Goal: Task Accomplishment & Management: Manage account settings

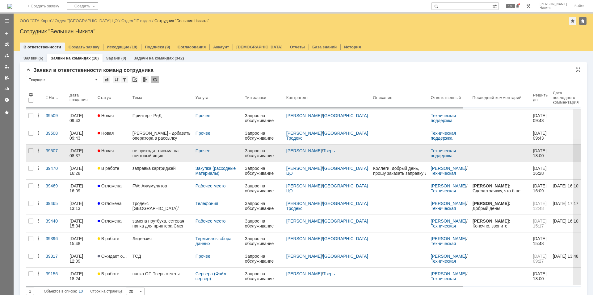
click at [161, 152] on div "не приходят письма на почтовый ящик" at bounding box center [161, 153] width 58 height 10
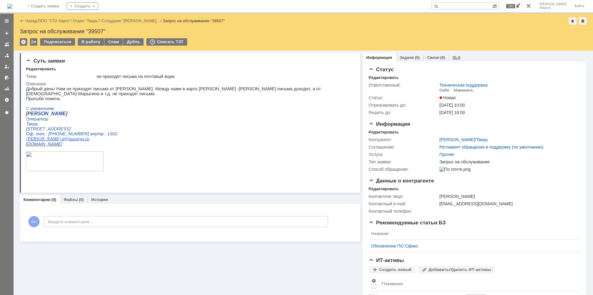
click at [448, 59] on div "SLA" at bounding box center [455, 57] width 15 height 9
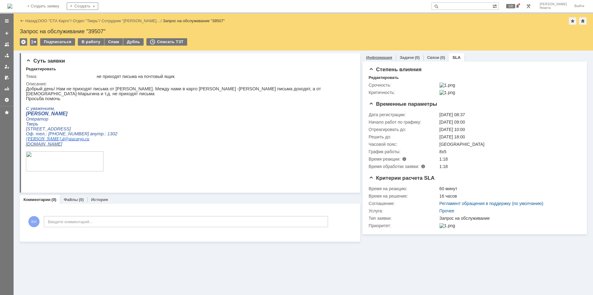
click at [375, 56] on link "Информация" at bounding box center [379, 57] width 26 height 5
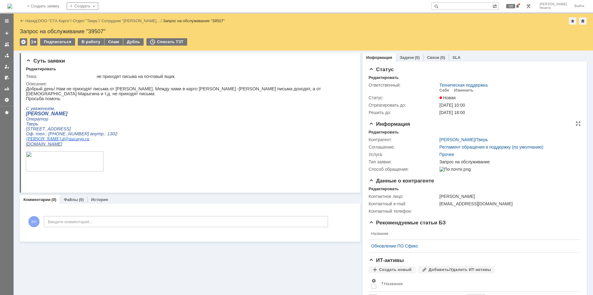
click at [375, 127] on div "Информация Редактировать Контрагент: [PERSON_NAME] / Тверь Соглашение: Регламен…" at bounding box center [474, 149] width 212 height 57
click at [376, 131] on div "Редактировать" at bounding box center [383, 132] width 30 height 5
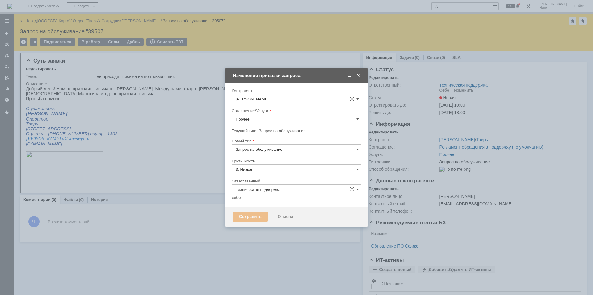
type input "[не указано]"
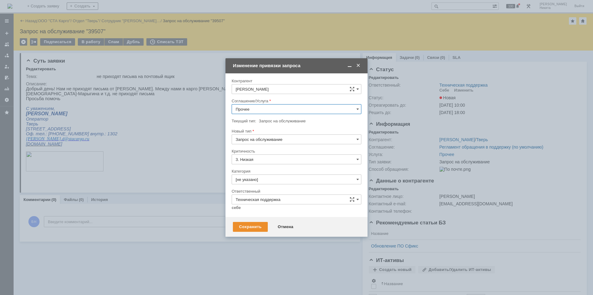
click at [251, 110] on input "Прочее" at bounding box center [296, 109] width 130 height 10
click at [287, 183] on span "Электронная почта" at bounding box center [296, 183] width 122 height 5
type input "Электронная почта"
click at [287, 175] on input "[не указано]" at bounding box center [296, 180] width 130 height 10
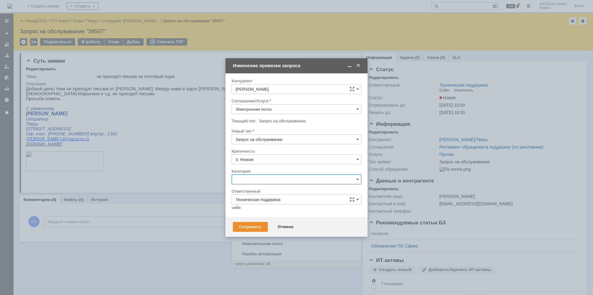
scroll to position [410, 0]
click at [259, 234] on span "Не отправляются письма" at bounding box center [296, 233] width 122 height 5
click at [264, 179] on input "Не отправляются письма" at bounding box center [296, 180] width 130 height 10
click at [257, 225] on span "Не доставляются письма" at bounding box center [296, 223] width 122 height 5
type input "Не доставляются письма"
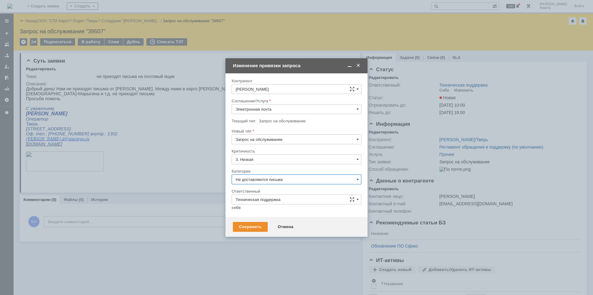
click at [234, 205] on div "себе своей команде" at bounding box center [296, 208] width 130 height 6
click at [237, 208] on link "себе" at bounding box center [235, 208] width 9 height 5
type input "[PERSON_NAME]"
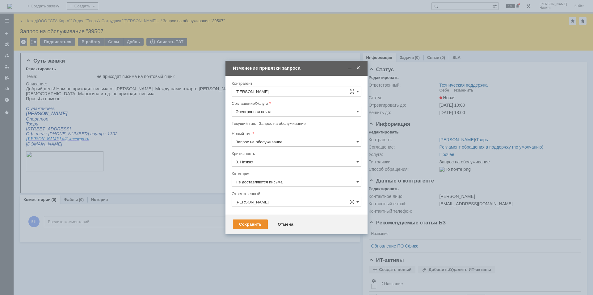
click at [245, 231] on div "Сохранить Отмена" at bounding box center [296, 225] width 142 height 20
click at [243, 227] on div "Сохранить" at bounding box center [250, 225] width 35 height 10
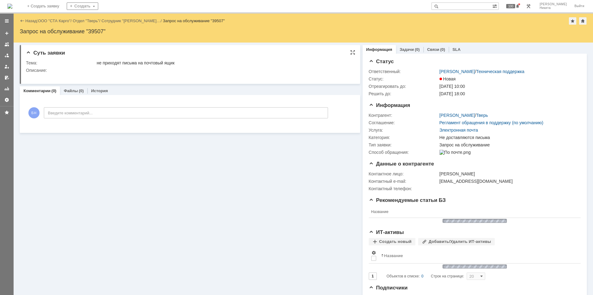
scroll to position [0, 0]
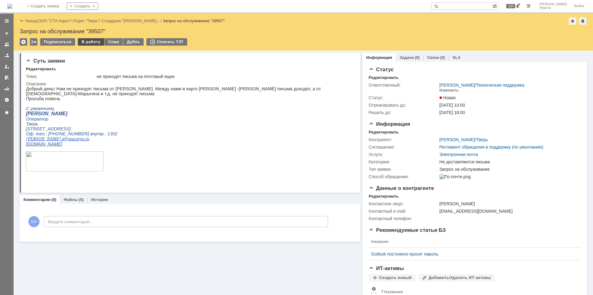
click at [88, 41] on div "В работу" at bounding box center [91, 41] width 26 height 7
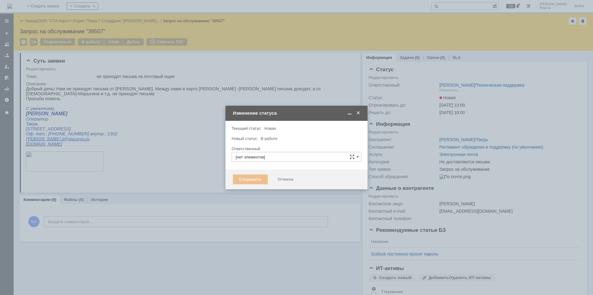
type input "[PERSON_NAME]"
type input "Не доставляются письма"
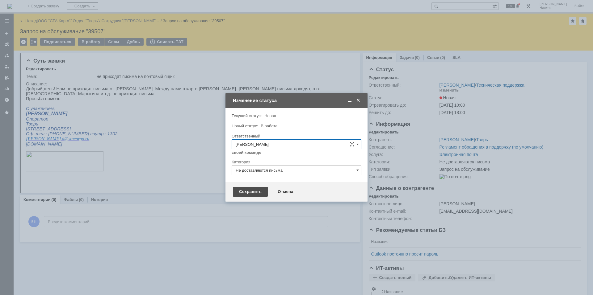
click at [240, 189] on div "Сохранить" at bounding box center [250, 192] width 35 height 10
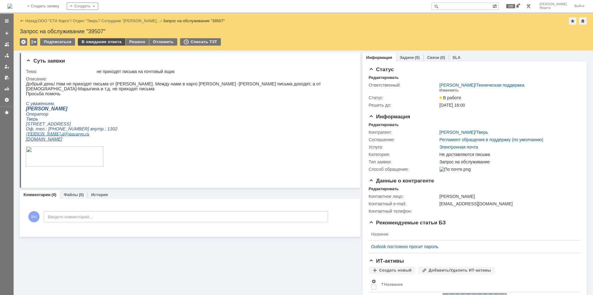
click at [96, 39] on div "В ожидание ответа" at bounding box center [101, 41] width 47 height 7
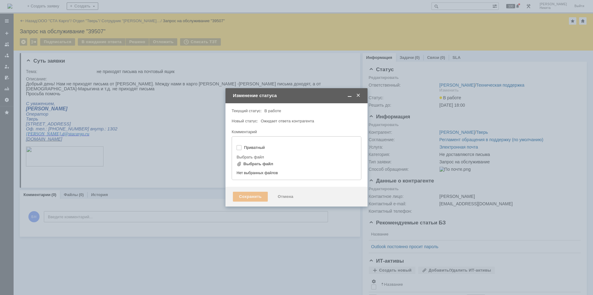
type input "[не указано]"
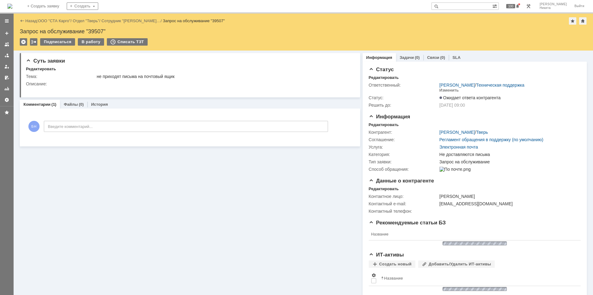
click at [12, 5] on img at bounding box center [9, 6] width 5 height 5
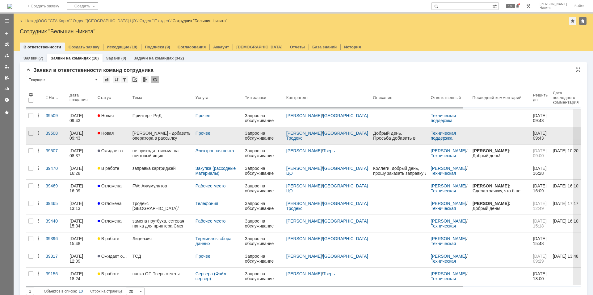
click at [130, 136] on link "Новая" at bounding box center [112, 135] width 35 height 17
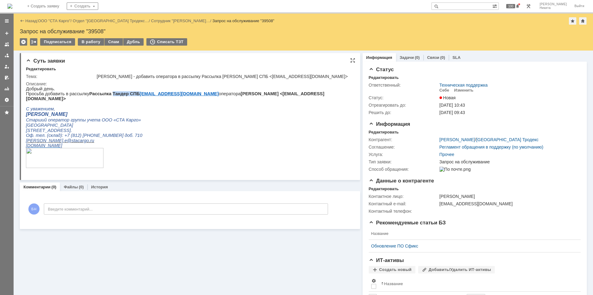
drag, startPoint x: 104, startPoint y: 95, endPoint x: 126, endPoint y: 95, distance: 22.2
click at [126, 95] on b "Рассылка [PERSON_NAME] СПБ [EMAIL_ADDRESS][DOMAIN_NAME]" at bounding box center [153, 93] width 129 height 5
copy b "Тандер СПБ"
drag, startPoint x: 111, startPoint y: 94, endPoint x: 90, endPoint y: 93, distance: 20.4
click at [95, 92] on b "Рассылка [PERSON_NAME] СПБ [EMAIL_ADDRESS][DOMAIN_NAME]" at bounding box center [153, 93] width 129 height 5
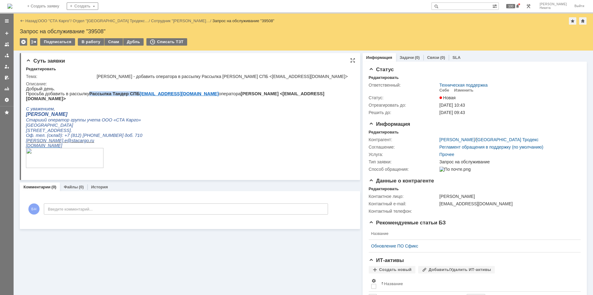
drag, startPoint x: 85, startPoint y: 95, endPoint x: 126, endPoint y: 95, distance: 40.7
click at [126, 95] on b "Рассылка [PERSON_NAME] СПБ [EMAIL_ADDRESS][DOMAIN_NAME]" at bounding box center [153, 93] width 129 height 5
copy b "Рассылка Тандер СПБ"
click at [89, 96] on b "Рассылка [PERSON_NAME] СПБ [EMAIL_ADDRESS][DOMAIN_NAME]" at bounding box center [153, 93] width 129 height 5
drag, startPoint x: 84, startPoint y: 96, endPoint x: 127, endPoint y: 94, distance: 42.6
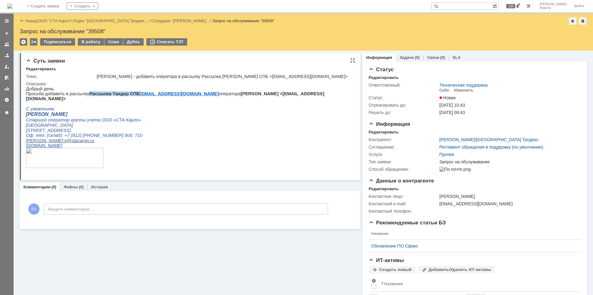
click at [127, 94] on b "Рассылка [PERSON_NAME] СПБ [EMAIL_ADDRESS][DOMAIN_NAME]" at bounding box center [153, 93] width 129 height 5
copy b "Рассылка Тандер СПБ"
click at [201, 95] on b "[PERSON_NAME] <[EMAIL_ADDRESS][DOMAIN_NAME]>" at bounding box center [175, 96] width 298 height 10
copy b "[PERSON_NAME]"
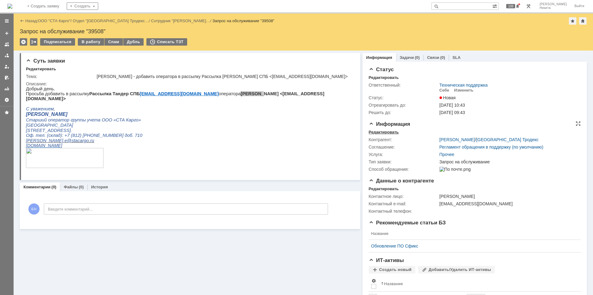
click at [382, 131] on div "Редактировать" at bounding box center [383, 132] width 30 height 5
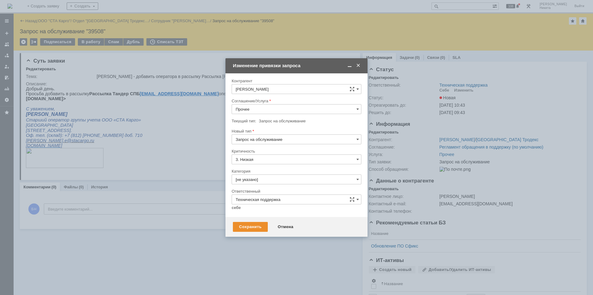
click at [261, 109] on input "Прочее" at bounding box center [296, 109] width 130 height 10
click at [266, 184] on span "Электронная почта" at bounding box center [296, 183] width 122 height 5
type input "Электронная почта"
click at [264, 175] on input "[не указано]" at bounding box center [296, 180] width 130 height 10
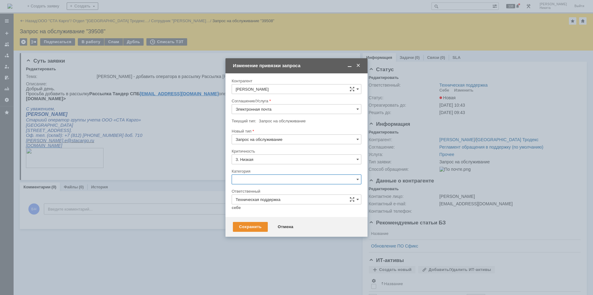
type input "Электронная почта"
click at [285, 214] on span "Группы Рассылки" at bounding box center [296, 213] width 122 height 5
type input "Группы Рассылки"
click at [239, 208] on link "себе" at bounding box center [235, 208] width 9 height 5
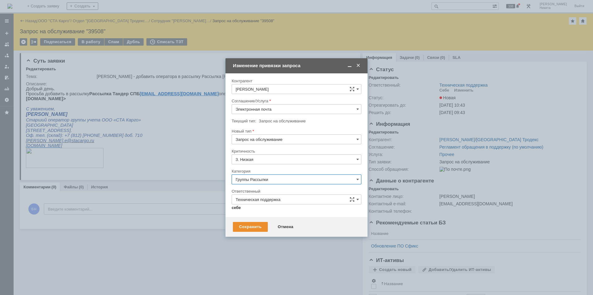
type input "[PERSON_NAME]"
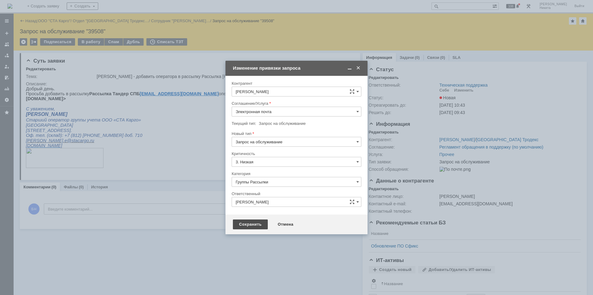
click at [248, 223] on div "Сохранить" at bounding box center [250, 225] width 35 height 10
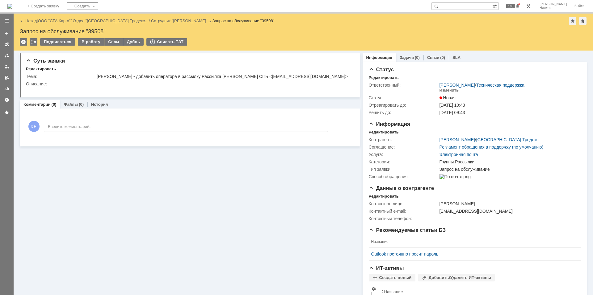
scroll to position [0, 0]
click at [92, 42] on div "В работу" at bounding box center [91, 41] width 26 height 7
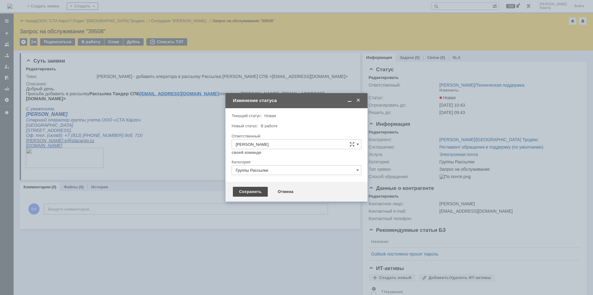
click at [252, 194] on div "Сохранить" at bounding box center [250, 192] width 35 height 10
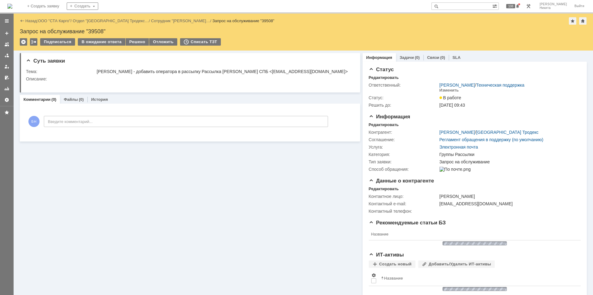
click at [127, 41] on div "Решено" at bounding box center [137, 41] width 23 height 7
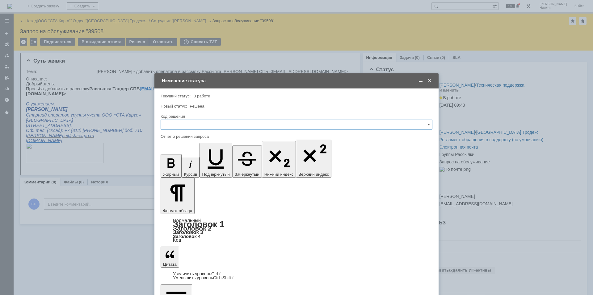
click at [241, 121] on input "text" at bounding box center [296, 125] width 272 height 10
click at [183, 205] on span "Решено" at bounding box center [296, 207] width 264 height 5
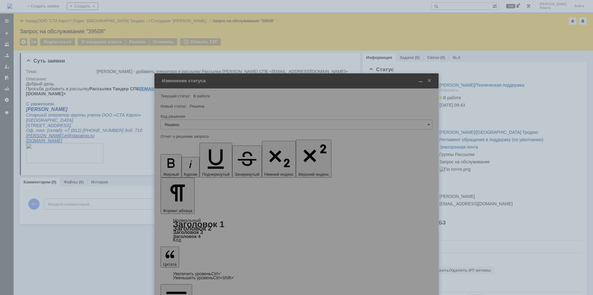
type input "Решено"
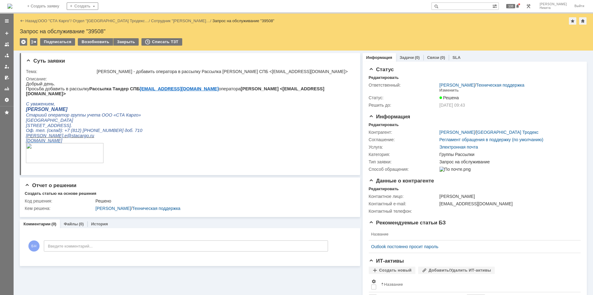
click at [12, 8] on img at bounding box center [9, 6] width 5 height 5
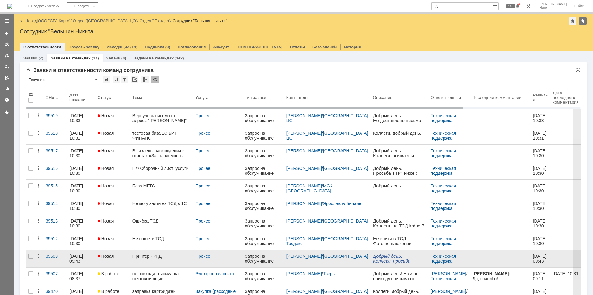
click at [156, 260] on link "Принтер - РнД" at bounding box center [161, 258] width 63 height 17
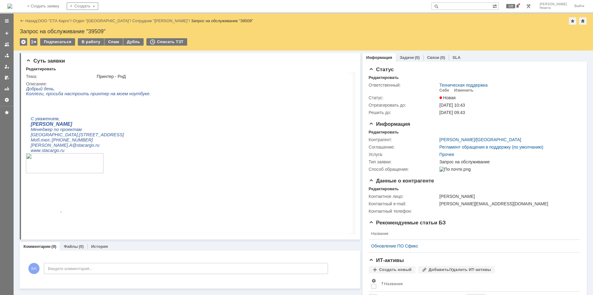
click at [12, 5] on img at bounding box center [9, 6] width 5 height 5
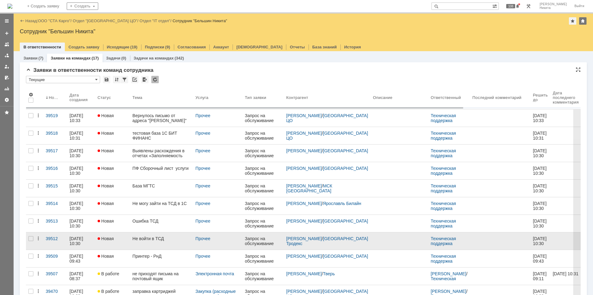
click at [138, 241] on div "Не войти в ТСД" at bounding box center [161, 238] width 58 height 5
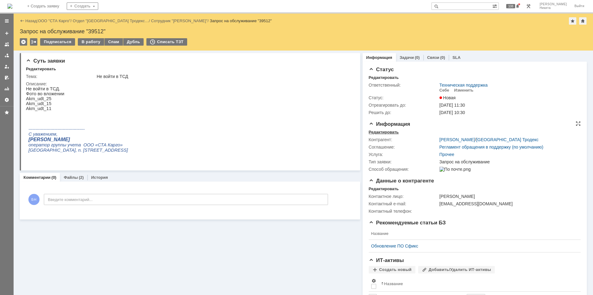
click at [381, 131] on div "Редактировать" at bounding box center [383, 132] width 30 height 5
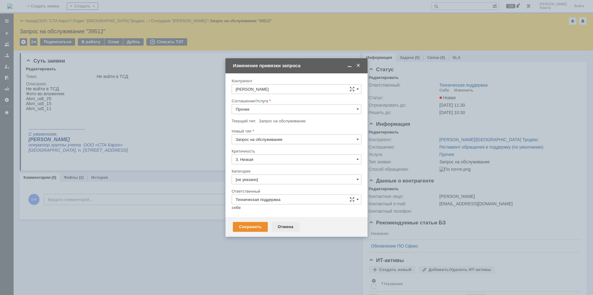
click at [277, 226] on div "Отмена" at bounding box center [285, 227] width 28 height 10
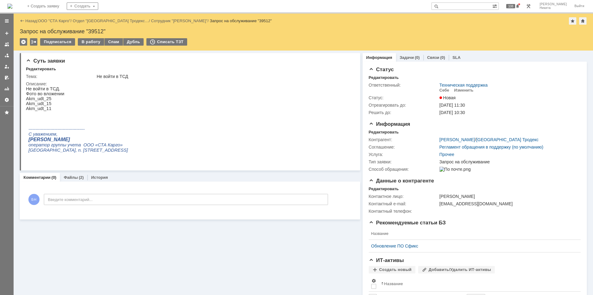
click at [63, 172] on div "Суть заявки Редактировать Тема: Не войти в ТСД Описание: Комментарии (0) Файлы …" at bounding box center [190, 196] width 340 height 291
click at [63, 174] on div "Файлы (2)" at bounding box center [73, 177] width 27 height 9
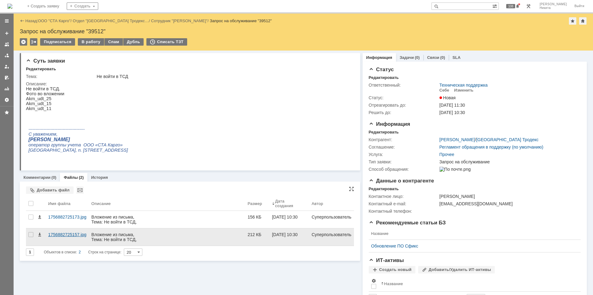
click at [79, 232] on div "1756882725157.jpg" at bounding box center [67, 234] width 38 height 5
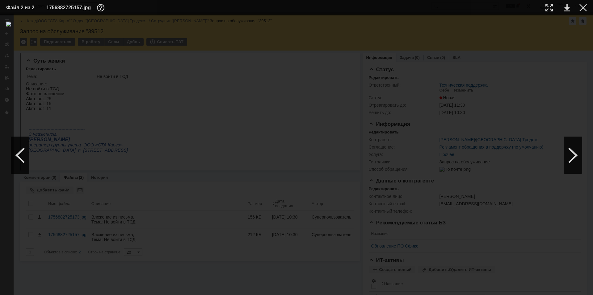
click at [104, 181] on div at bounding box center [296, 156] width 580 height 268
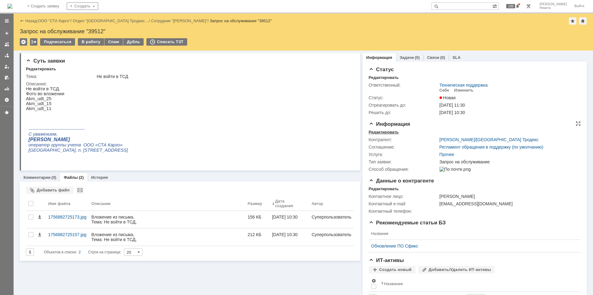
click at [385, 134] on div "Редактировать" at bounding box center [383, 132] width 30 height 5
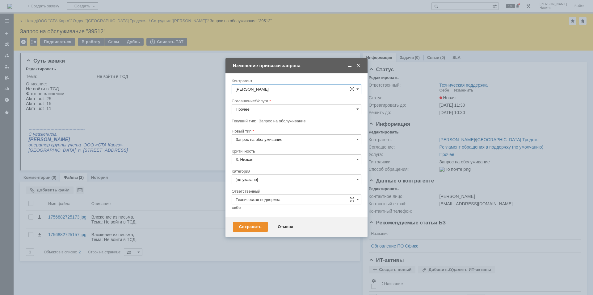
click at [257, 109] on input "Прочее" at bounding box center [296, 109] width 130 height 10
click at [272, 173] on span "Сервера (Active Directory)" at bounding box center [296, 171] width 122 height 5
type input "Сервера (Active Directory)"
click at [255, 186] on div at bounding box center [296, 187] width 130 height 4
click at [256, 183] on input "[не указано]" at bounding box center [296, 180] width 130 height 10
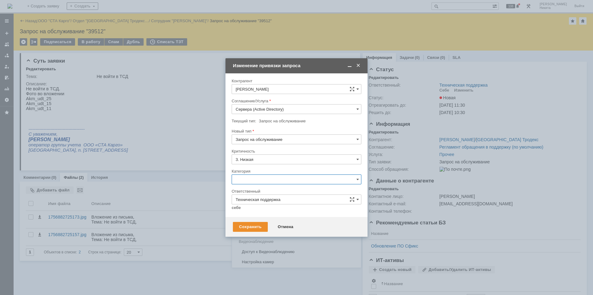
click at [259, 235] on div "Ошибка" at bounding box center [296, 232] width 129 height 10
type input "Ошибка"
click at [247, 142] on input "Запрос на обслуживание" at bounding box center [296, 140] width 130 height 10
click at [246, 172] on span "Инцидент" at bounding box center [296, 171] width 122 height 5
type input "Инцидент"
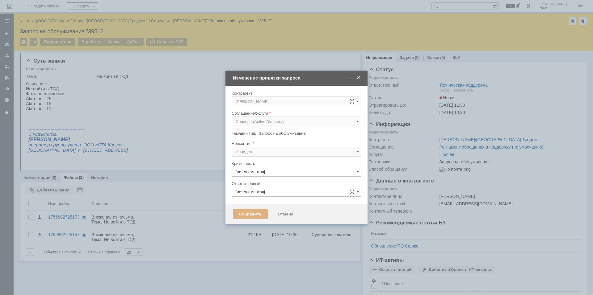
type input "3. Низкая"
type input "Ошибка"
type input "Техническая поддержка"
type input "Инцидент"
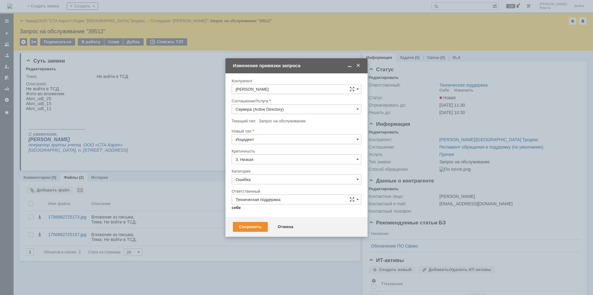
click at [238, 209] on link "себе" at bounding box center [235, 208] width 9 height 5
type input "[PERSON_NAME]"
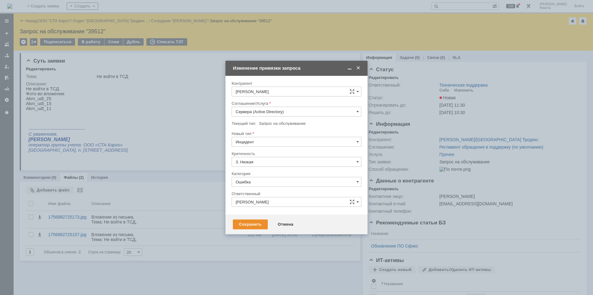
click at [244, 219] on div "Сохранить Отмена" at bounding box center [296, 225] width 142 height 20
drag, startPoint x: 243, startPoint y: 222, endPoint x: 214, endPoint y: 198, distance: 38.0
click at [243, 222] on div "Сохранить" at bounding box center [250, 225] width 35 height 10
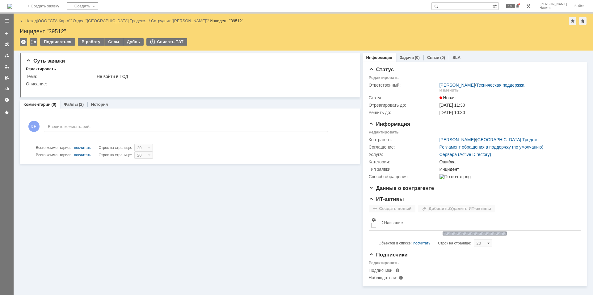
click at [96, 42] on div "В работу" at bounding box center [91, 41] width 26 height 7
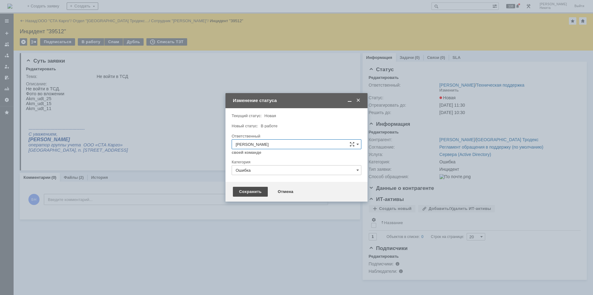
click at [253, 195] on div "Сохранить" at bounding box center [250, 192] width 35 height 10
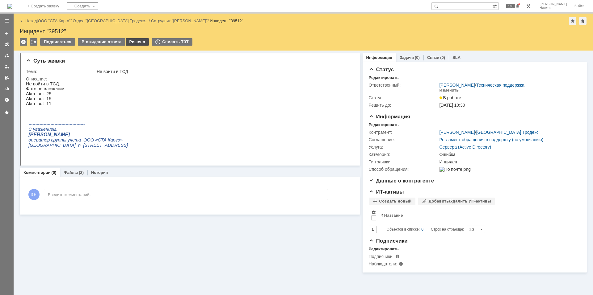
click at [132, 41] on div "Решено" at bounding box center [137, 41] width 23 height 7
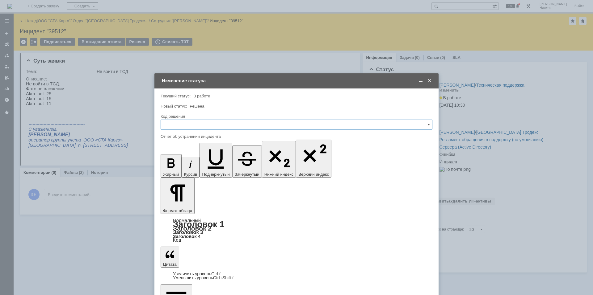
click at [206, 129] on input "text" at bounding box center [296, 125] width 272 height 10
click at [189, 210] on span "Решено" at bounding box center [296, 207] width 264 height 5
type input "Решено"
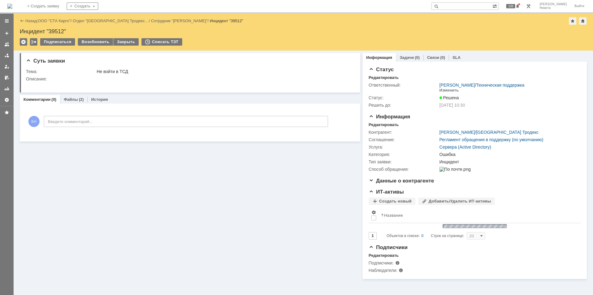
click at [12, 4] on img at bounding box center [9, 6] width 5 height 5
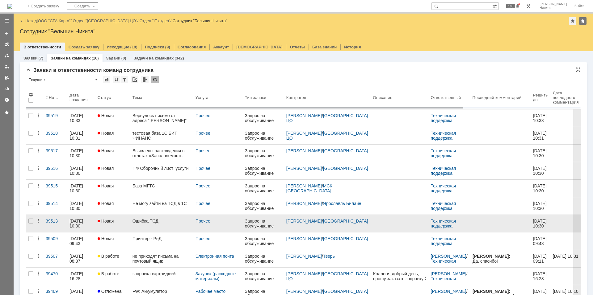
click at [160, 218] on link "Ошибка ТСД" at bounding box center [161, 223] width 63 height 17
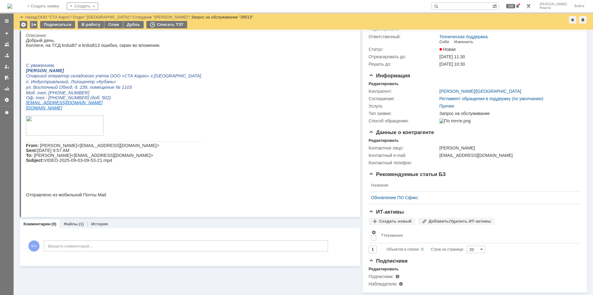
click at [74, 228] on div "Комментарии Добавить комментарий БН Введите комментарий... 1 Всего комментариев…" at bounding box center [190, 247] width 340 height 38
click at [73, 224] on div "Файлы (1)" at bounding box center [73, 224] width 27 height 9
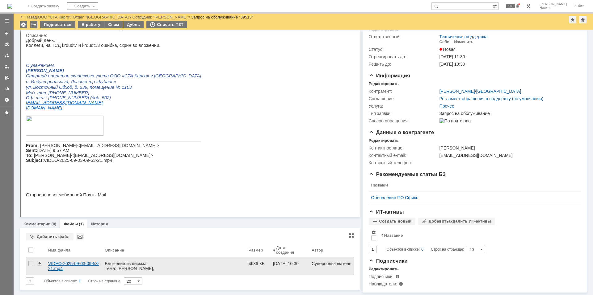
click at [72, 261] on div "VIDEO-2025-09-03-09-53-21.mp4" at bounding box center [74, 266] width 52 height 10
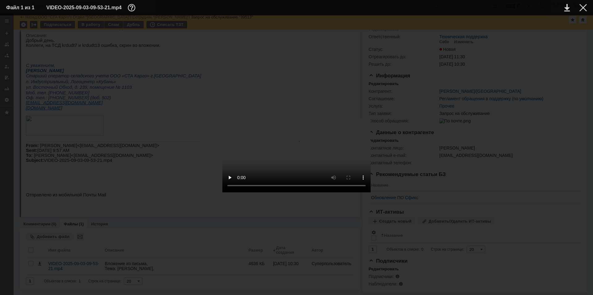
click at [585, 12] on table "Файл 1 из 1 VIDEO-2025-09-03-09-53-21.mp4" at bounding box center [296, 7] width 593 height 15
click at [585, 8] on div at bounding box center [582, 7] width 7 height 7
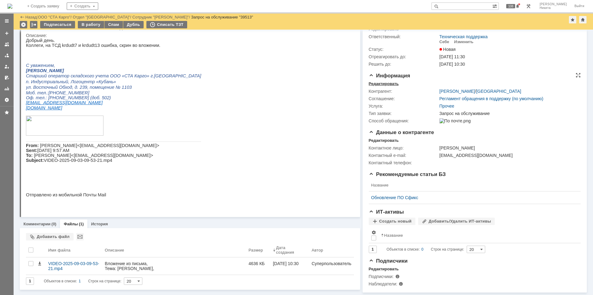
click at [377, 81] on div "Редактировать" at bounding box center [383, 83] width 30 height 5
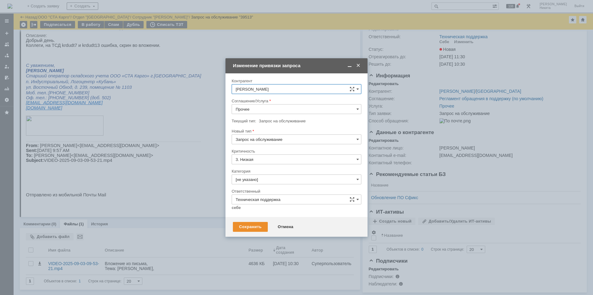
click at [248, 109] on input "Прочее" at bounding box center [296, 109] width 130 height 10
click at [282, 135] on span "Сервера (Active Directory)" at bounding box center [296, 133] width 122 height 5
type input "Сервера (Active Directory)"
click at [269, 138] on input "Запрос на обслуживание" at bounding box center [296, 140] width 130 height 10
click at [260, 172] on span "Инцидент" at bounding box center [296, 171] width 122 height 5
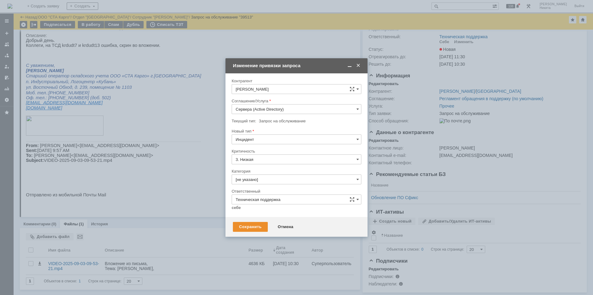
click at [258, 188] on div at bounding box center [296, 187] width 130 height 4
type input "Инцидент"
click at [260, 181] on input "[не указано]" at bounding box center [296, 180] width 130 height 10
click at [256, 203] on div "Ошибка" at bounding box center [296, 201] width 129 height 10
type input "Ошибка"
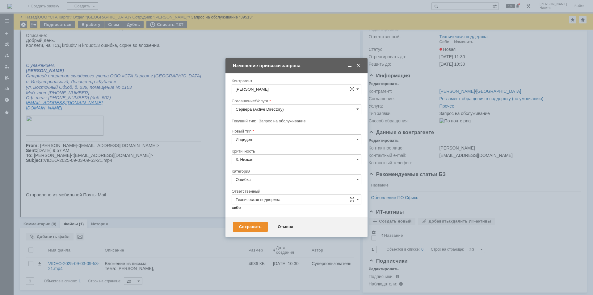
click at [239, 208] on link "себе" at bounding box center [235, 208] width 9 height 5
type input "[PERSON_NAME]"
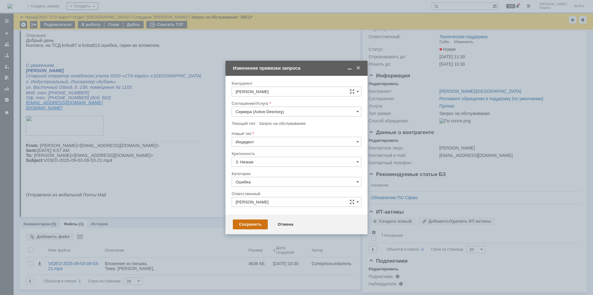
click at [246, 220] on div "Сохранить Отмена" at bounding box center [296, 225] width 142 height 20
click at [243, 230] on div "Сохранить Отмена" at bounding box center [296, 225] width 142 height 20
click at [253, 226] on div "Сохранить" at bounding box center [250, 225] width 35 height 10
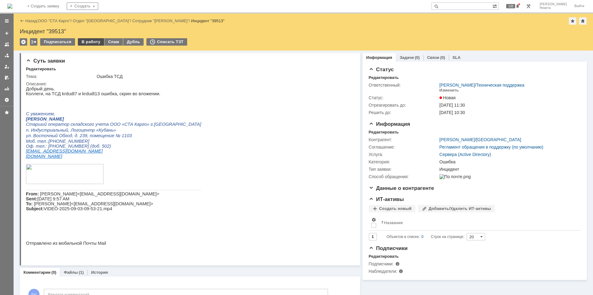
click at [89, 39] on div "В работу" at bounding box center [91, 41] width 26 height 7
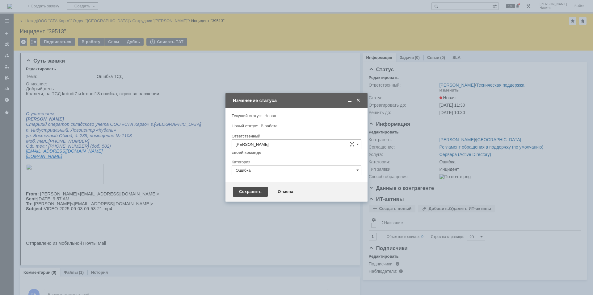
click at [243, 190] on div "Сохранить" at bounding box center [250, 192] width 35 height 10
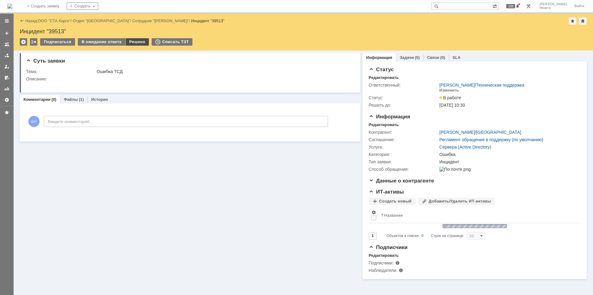
click at [134, 43] on div "Решено" at bounding box center [137, 41] width 23 height 7
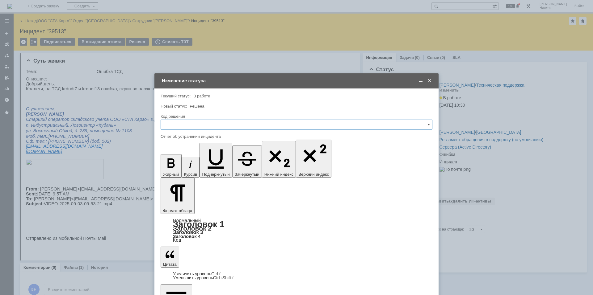
click at [206, 128] on input "text" at bounding box center [296, 125] width 272 height 10
click at [168, 211] on div "Решено" at bounding box center [296, 207] width 271 height 10
type input "Решено"
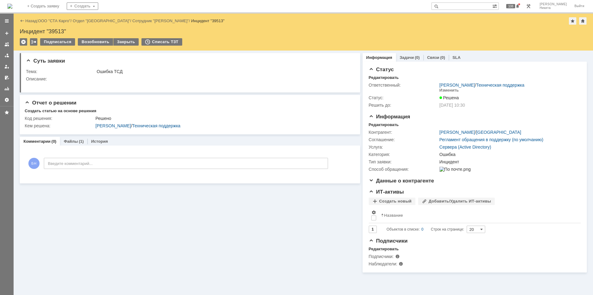
click at [12, 5] on img at bounding box center [9, 6] width 5 height 5
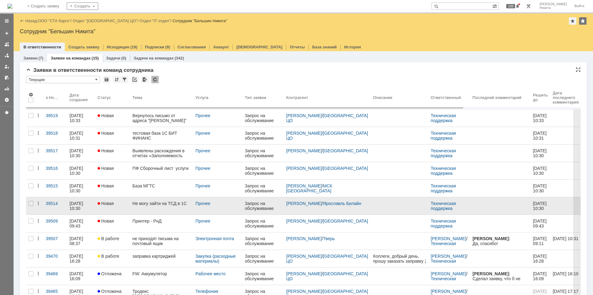
click at [130, 207] on link "Новая" at bounding box center [112, 206] width 35 height 17
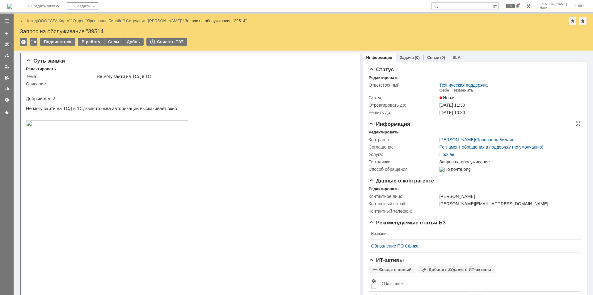
click at [387, 130] on div "Редактировать" at bounding box center [383, 132] width 30 height 5
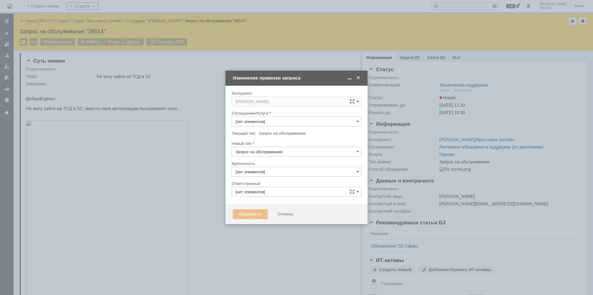
type input "3. Низкая"
type input "Прочее"
type input "Техническая поддержка"
type input "[не указано]"
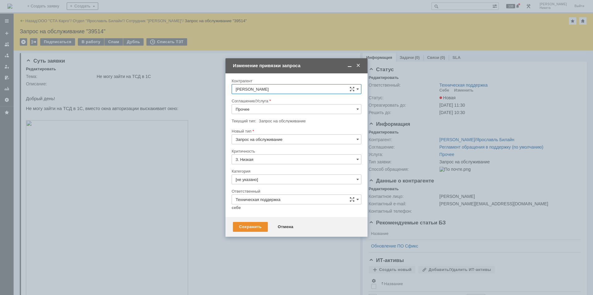
click at [259, 118] on div at bounding box center [296, 116] width 130 height 4
click at [253, 109] on input "Прочее" at bounding box center [296, 109] width 130 height 10
click at [272, 132] on span "Сервера (Active Directory)" at bounding box center [296, 133] width 122 height 5
type input "Сервера (Active Directory)"
click at [258, 137] on input "Запрос на обслуживание" at bounding box center [296, 140] width 130 height 10
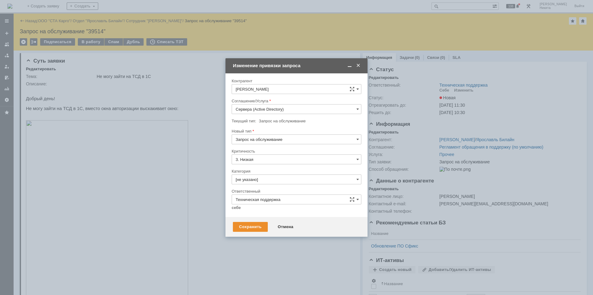
click at [251, 171] on span "Инцидент" at bounding box center [296, 171] width 122 height 5
type input "Инцидент"
click at [249, 179] on input "[не указано]" at bounding box center [296, 180] width 130 height 10
click at [261, 230] on span "Ошибка" at bounding box center [296, 231] width 122 height 5
type input "Ошибка"
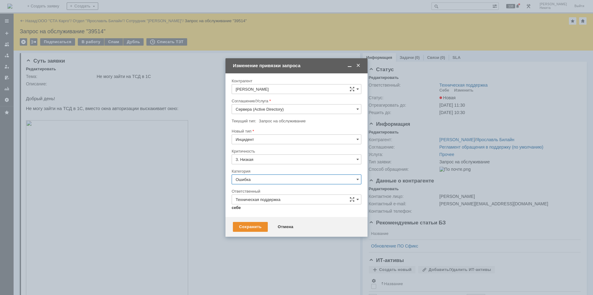
click at [240, 210] on link "себе" at bounding box center [235, 208] width 9 height 5
type input "[PERSON_NAME]"
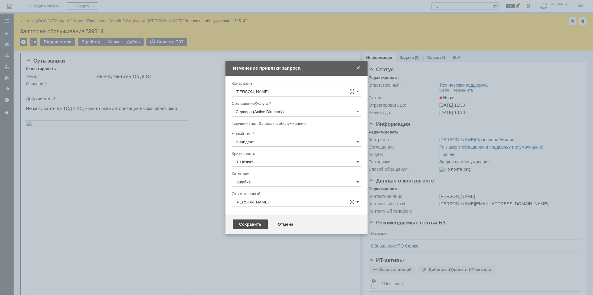
click at [244, 221] on div "Сохранить" at bounding box center [250, 225] width 35 height 10
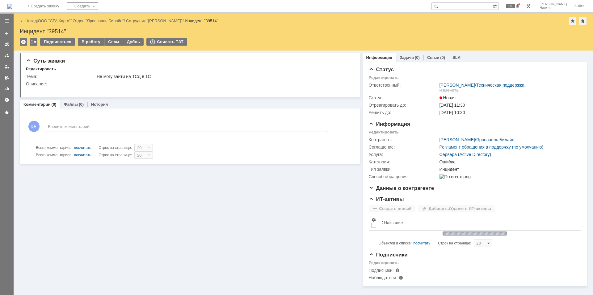
click at [89, 40] on div "В работу" at bounding box center [91, 41] width 26 height 7
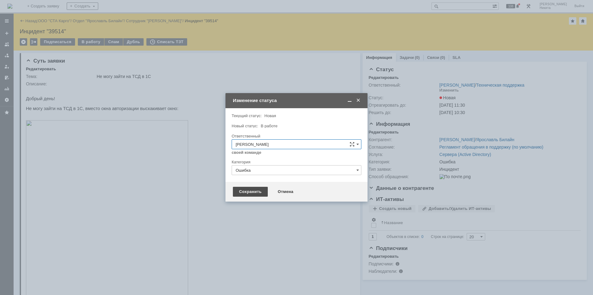
click at [252, 191] on div "Сохранить" at bounding box center [250, 192] width 35 height 10
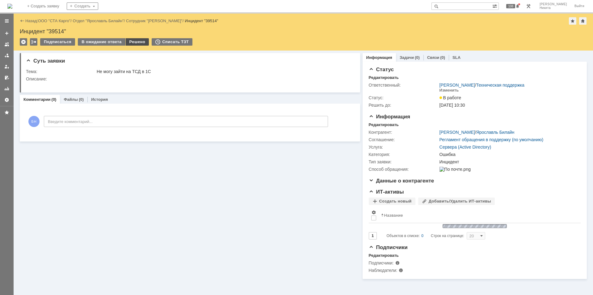
click at [137, 45] on div "Решено" at bounding box center [137, 41] width 23 height 7
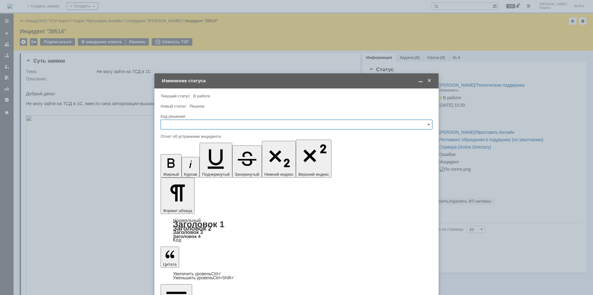
click at [212, 127] on input "text" at bounding box center [296, 125] width 272 height 10
click at [189, 206] on span "Решено" at bounding box center [296, 207] width 264 height 5
type input "Решено"
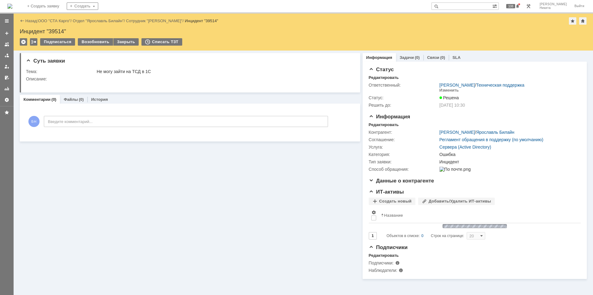
click at [12, 4] on img at bounding box center [9, 6] width 5 height 5
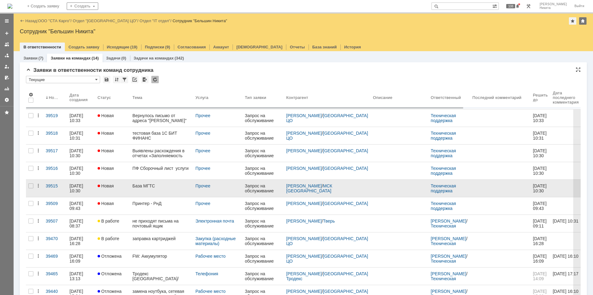
click at [155, 181] on link "База МГТС" at bounding box center [161, 188] width 63 height 17
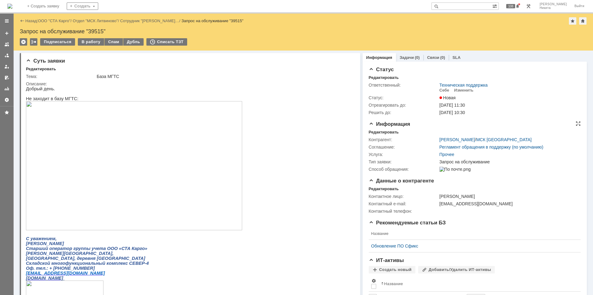
click at [377, 135] on div "Контрагент: [PERSON_NAME] / МСК Литвиново Соглашение: Регламент обращения в под…" at bounding box center [474, 154] width 212 height 38
click at [377, 130] on div "Редактировать" at bounding box center [383, 132] width 30 height 5
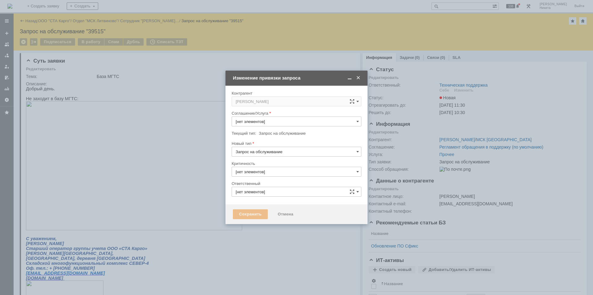
type input "Прочее"
type input "Техническая поддержка"
type input "3. Низкая"
type input "[не указано]"
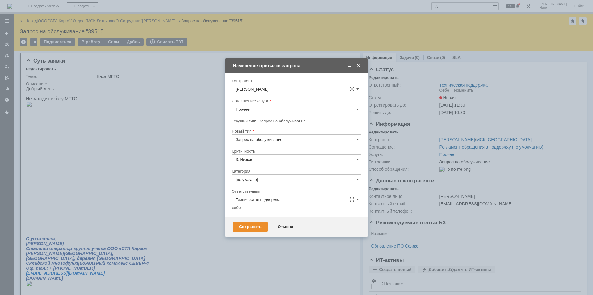
click at [248, 107] on input "Прочее" at bounding box center [296, 109] width 130 height 10
click at [278, 176] on div "Сервера (Active Directory)" at bounding box center [296, 172] width 129 height 10
type input "Сервера (Active Directory)"
click at [260, 136] on input "Запрос на обслуживание" at bounding box center [296, 140] width 130 height 10
click at [255, 173] on span "Инцидент" at bounding box center [296, 171] width 122 height 5
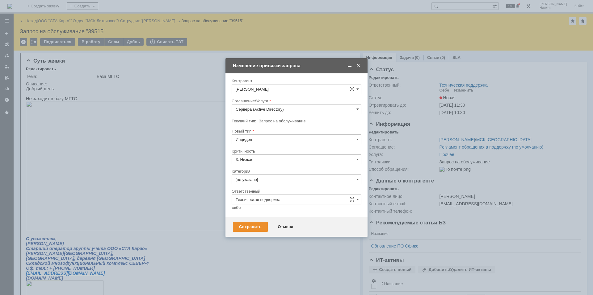
type input "Инцидент"
click at [256, 179] on input "[не указано]" at bounding box center [296, 180] width 130 height 10
click at [268, 230] on span "Ошибка" at bounding box center [296, 231] width 122 height 5
type input "Ошибка"
click at [234, 210] on link "себе" at bounding box center [235, 208] width 9 height 5
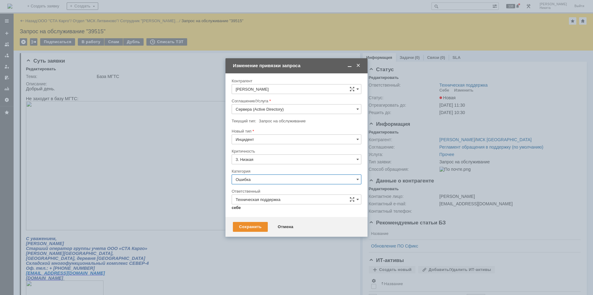
type input "[PERSON_NAME]"
type input "Ошибка"
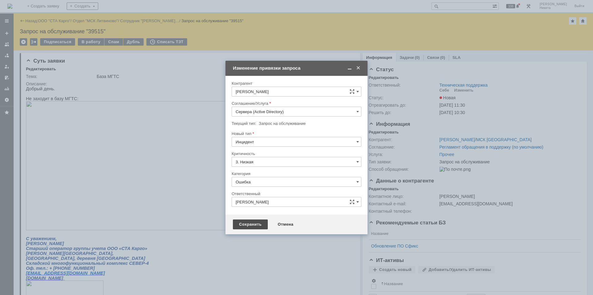
click at [243, 225] on div "Сохранить" at bounding box center [250, 225] width 35 height 10
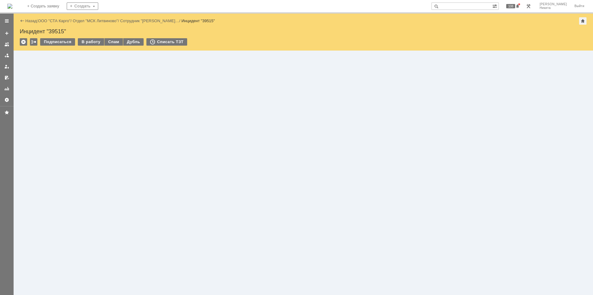
click at [101, 42] on div "В работу" at bounding box center [91, 41] width 26 height 7
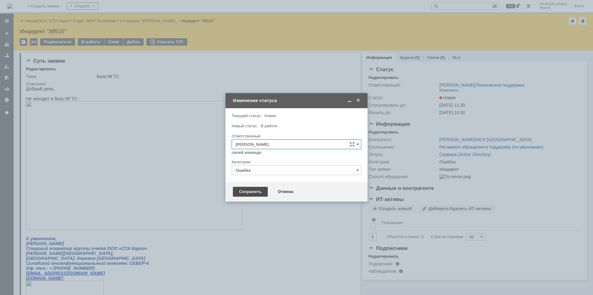
click at [258, 194] on div "Сохранить" at bounding box center [250, 192] width 35 height 10
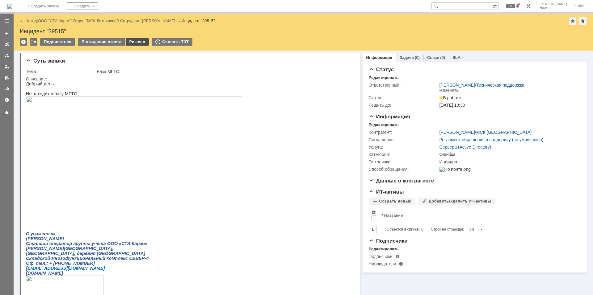
click at [126, 41] on div "Решено" at bounding box center [137, 41] width 23 height 7
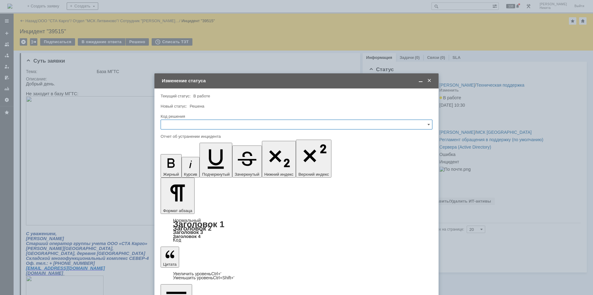
click at [192, 126] on input "text" at bounding box center [296, 125] width 272 height 10
drag, startPoint x: 182, startPoint y: 206, endPoint x: 184, endPoint y: 213, distance: 7.3
click at [182, 206] on span "Решено" at bounding box center [296, 207] width 264 height 5
type input "Решено"
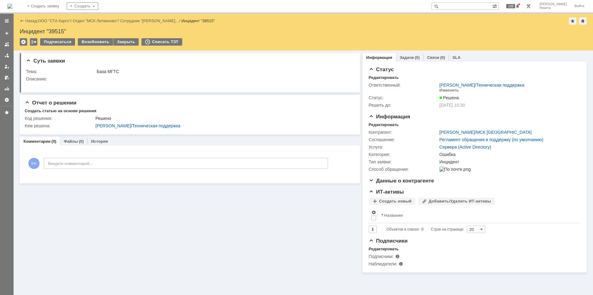
click at [12, 4] on img at bounding box center [9, 6] width 5 height 5
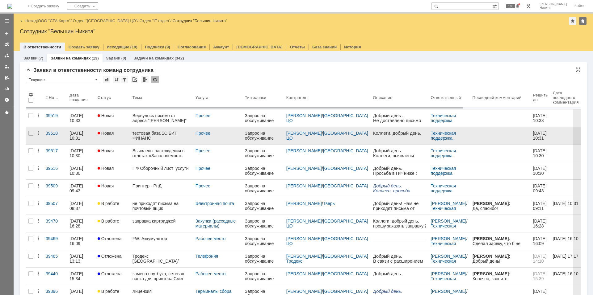
click at [150, 132] on div "тестовая база 1С БИТ ФИНАНС" at bounding box center [161, 136] width 58 height 10
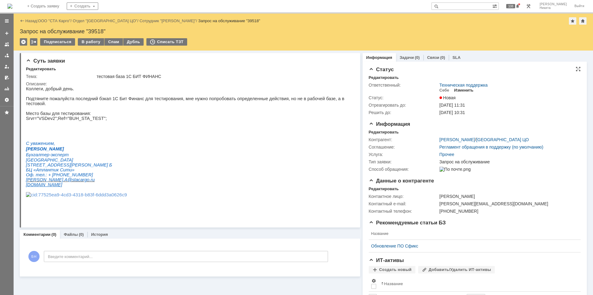
click at [458, 89] on div "Изменить" at bounding box center [463, 90] width 19 height 5
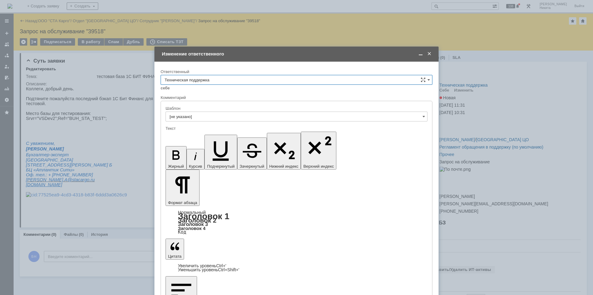
click at [222, 81] on input "Техническая поддержка" at bounding box center [296, 80] width 272 height 10
click at [204, 135] on span "[PERSON_NAME]" at bounding box center [296, 134] width 264 height 5
type input "[PERSON_NAME]"
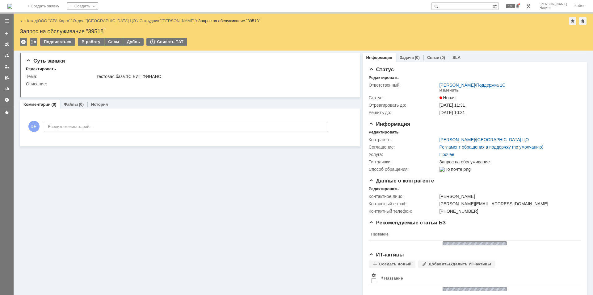
click at [12, 6] on img at bounding box center [9, 6] width 5 height 5
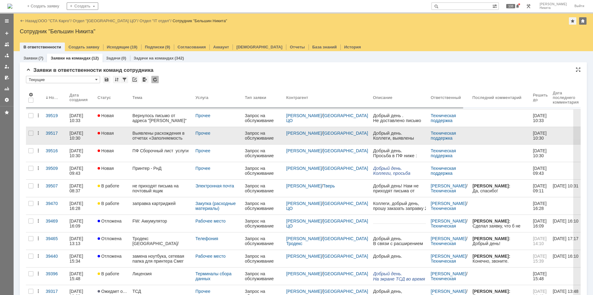
click at [33, 134] on div at bounding box center [31, 135] width 10 height 17
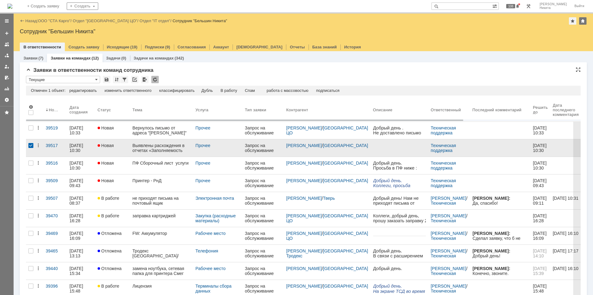
click at [31, 152] on div at bounding box center [31, 147] width 10 height 17
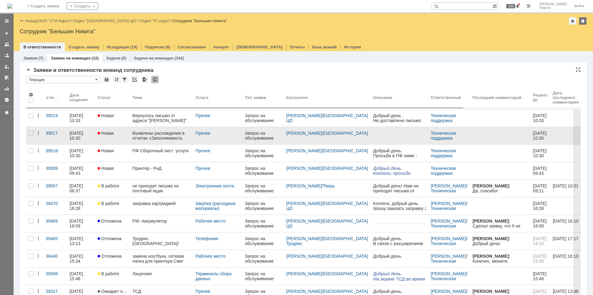
click at [31, 139] on div at bounding box center [31, 135] width 10 height 17
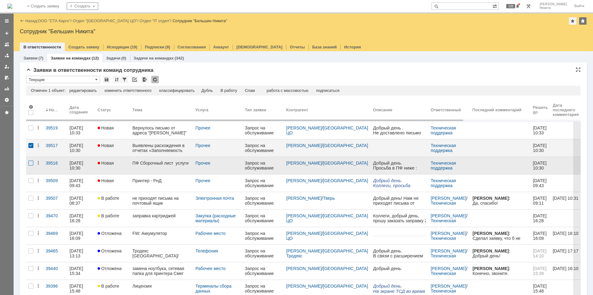
click at [32, 161] on div at bounding box center [30, 163] width 5 height 5
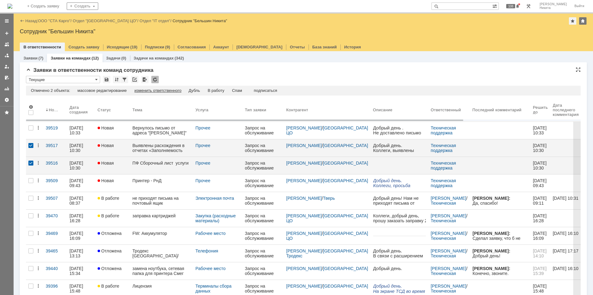
click at [149, 91] on div "изменить ответственного" at bounding box center [157, 90] width 47 height 5
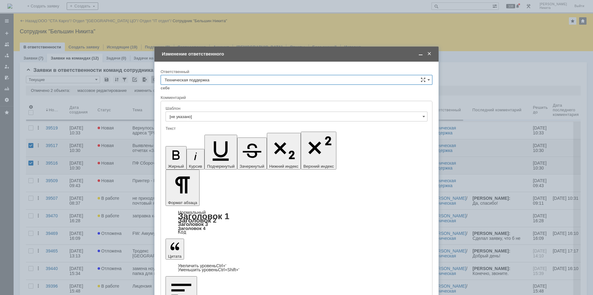
click at [200, 77] on input "Техническая поддержка" at bounding box center [296, 80] width 272 height 10
click at [197, 97] on div "Поддержка 1С" at bounding box center [296, 94] width 271 height 10
type input "Поддержка 1С"
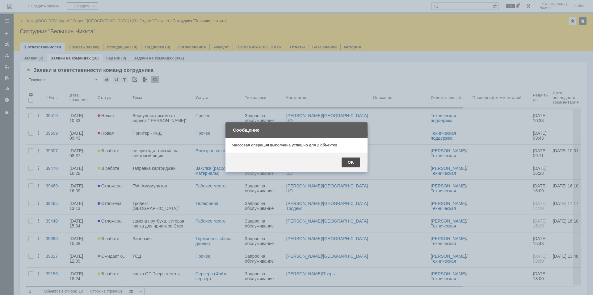
click at [353, 163] on div "OK" at bounding box center [350, 163] width 19 height 10
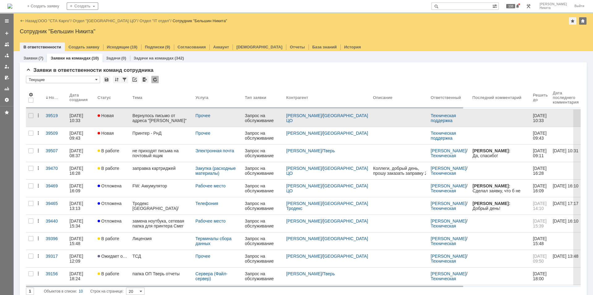
click at [159, 118] on div "Вернулось письмо от адреса "[PERSON_NAME]"" at bounding box center [161, 118] width 58 height 10
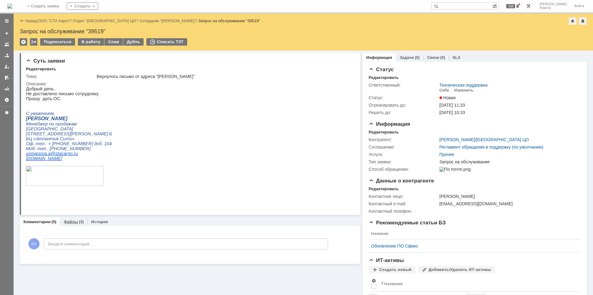
click at [69, 225] on div "Файлы (3)" at bounding box center [73, 222] width 27 height 9
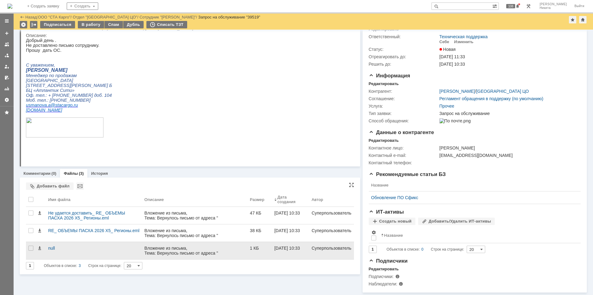
click at [146, 252] on div "Вложение из письма, Тема: Вернулось письмо от адреса "[PERSON_NAME]", Отправите…" at bounding box center [195, 250] width 106 height 17
click at [151, 242] on div "Вложение из письма, Тема: Вернулось письмо от адреса "[PERSON_NAME]", Отправите…" at bounding box center [195, 250] width 106 height 17
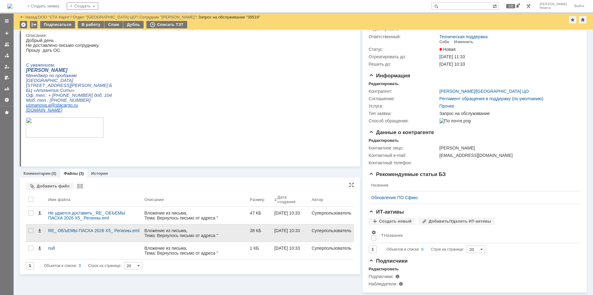
click at [156, 228] on div "Вложение из письма, Тема: Вернулось письмо от адреса "[PERSON_NAME]", Отправите…" at bounding box center [194, 240] width 101 height 25
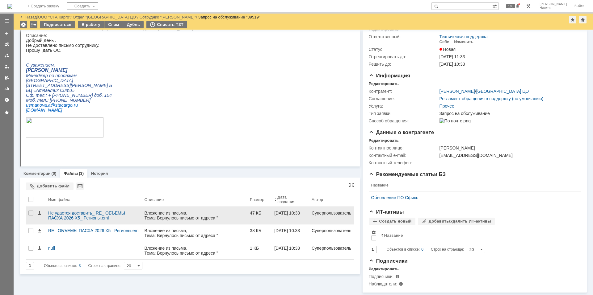
click at [162, 207] on div "Вложение из письма, Тема: Вернулось письмо от адреса "[PERSON_NAME]", Отправите…" at bounding box center [195, 215] width 106 height 17
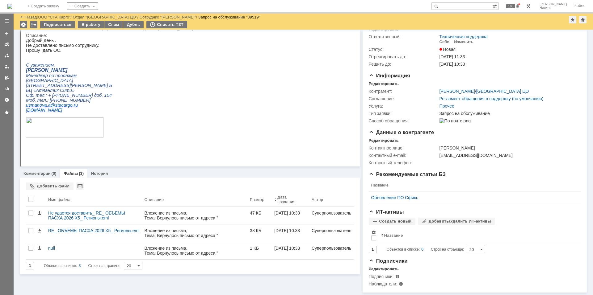
click at [180, 94] on html "Добрый день . Не доставлено письмо сотруднику. Прошу дать ОС. С уважением, [PER…" at bounding box center [187, 93] width 323 height 110
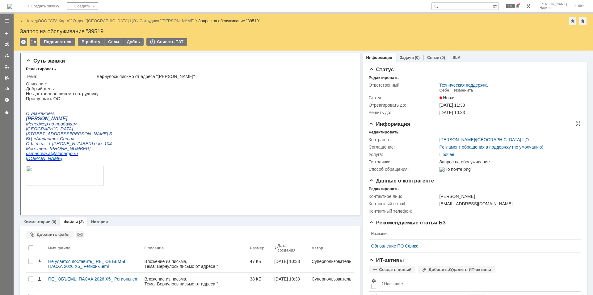
click at [376, 132] on div "Редактировать" at bounding box center [383, 132] width 30 height 5
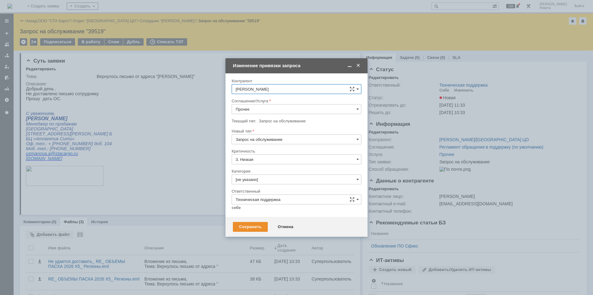
click at [256, 109] on input "Прочее" at bounding box center [296, 109] width 130 height 10
click at [268, 185] on span "Электронная почта" at bounding box center [296, 183] width 122 height 5
type input "Электронная почта"
click at [262, 181] on input "[не указано]" at bounding box center [296, 180] width 130 height 10
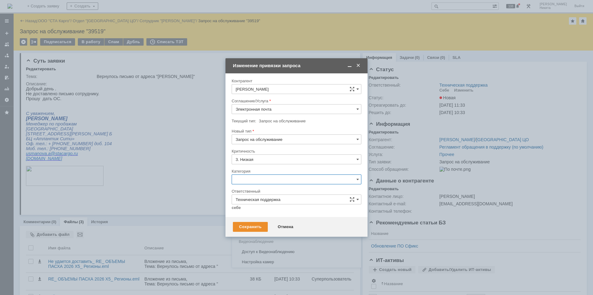
click at [260, 231] on span "Ошибка" at bounding box center [296, 231] width 122 height 5
type input "Ошибка"
click at [234, 208] on link "себе" at bounding box center [235, 208] width 9 height 5
type input "[PERSON_NAME]"
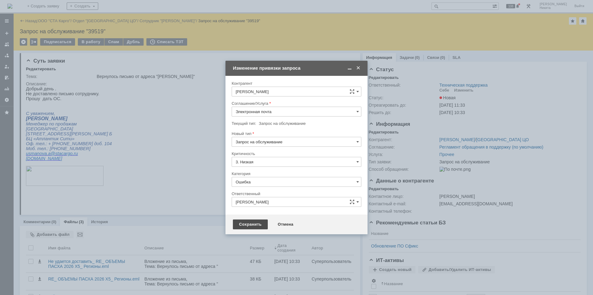
click at [247, 225] on div "Сохранить" at bounding box center [250, 225] width 35 height 10
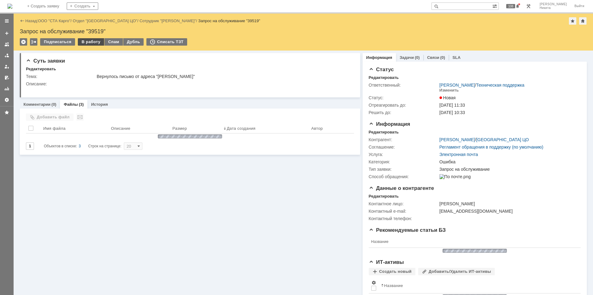
scroll to position [0, 0]
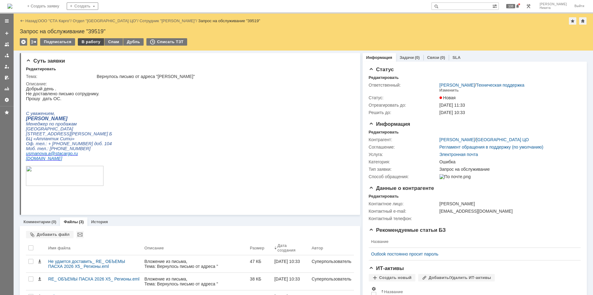
click at [93, 41] on div "В работу" at bounding box center [91, 41] width 26 height 7
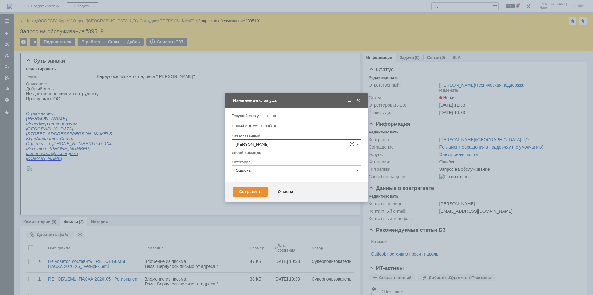
click at [273, 176] on div at bounding box center [296, 177] width 130 height 4
click at [273, 172] on input "Ошибка" at bounding box center [296, 170] width 130 height 10
click at [272, 214] on span "Не доставляются письма" at bounding box center [296, 214] width 122 height 5
click at [248, 190] on div "Сохранить" at bounding box center [250, 192] width 35 height 10
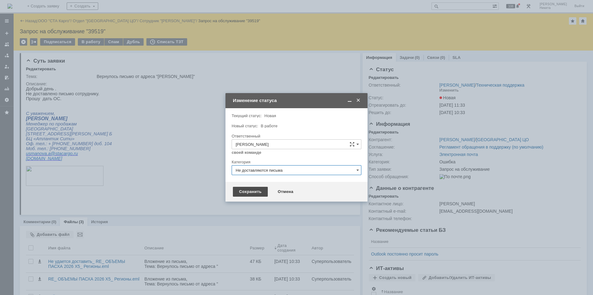
type input "Не доставляются письма"
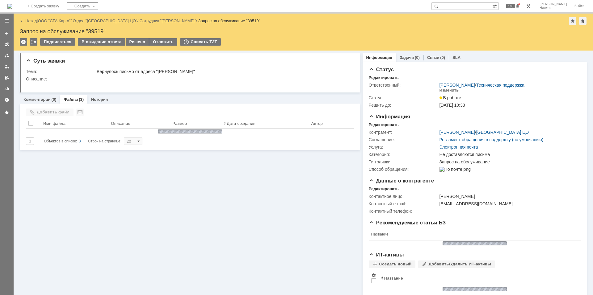
scroll to position [0, 0]
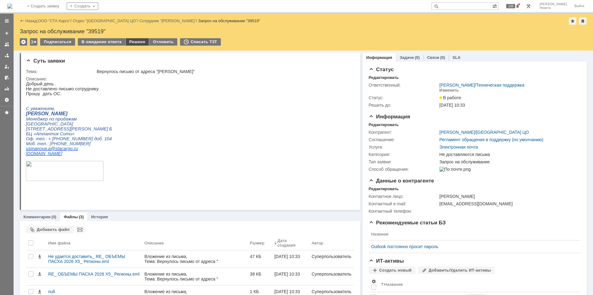
click at [132, 42] on div "Решено" at bounding box center [137, 41] width 23 height 7
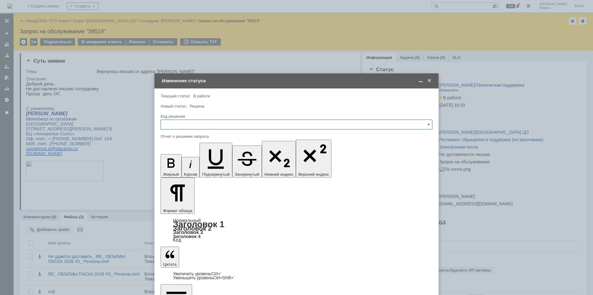
click at [205, 125] on input "text" at bounding box center [296, 125] width 272 height 10
click at [182, 210] on div "Решено" at bounding box center [296, 207] width 271 height 10
type input "Решено"
drag, startPoint x: 204, startPoint y: 1813, endPoint x: 357, endPoint y: 1983, distance: 229.2
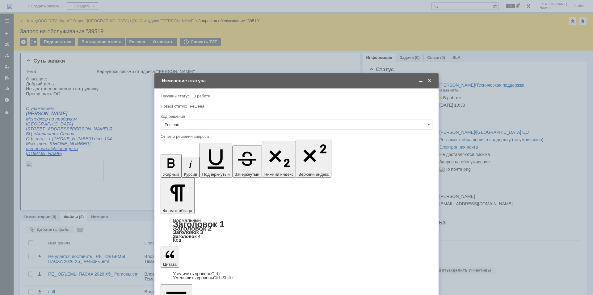
type input "Решено"
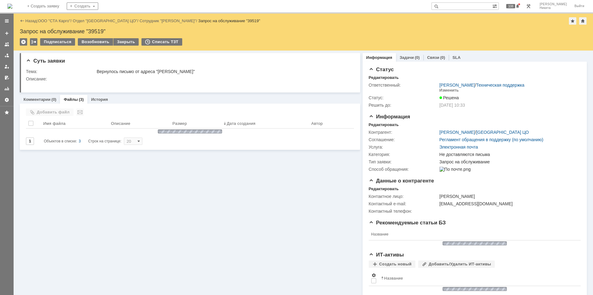
click at [12, 4] on img at bounding box center [9, 6] width 5 height 5
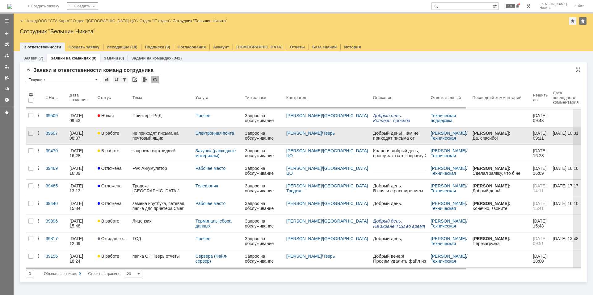
click at [152, 133] on div "не приходят письма на почтовый ящик" at bounding box center [161, 136] width 58 height 10
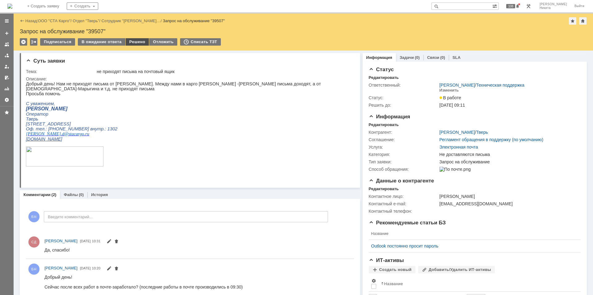
click at [133, 40] on div "Решено" at bounding box center [137, 41] width 23 height 7
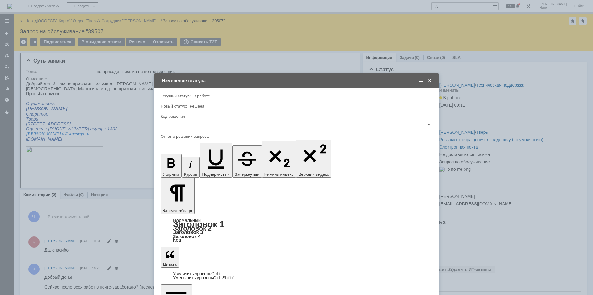
click at [214, 122] on input "text" at bounding box center [296, 125] width 272 height 10
click at [185, 205] on span "Решено" at bounding box center [296, 207] width 264 height 5
drag, startPoint x: 184, startPoint y: 207, endPoint x: 184, endPoint y: 210, distance: 3.1
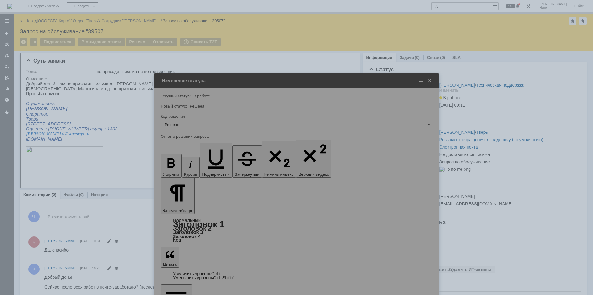
type input "Решено"
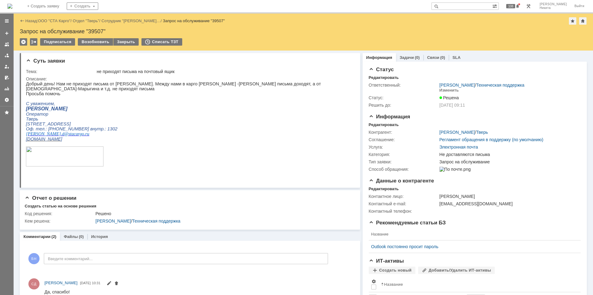
click at [12, 5] on img at bounding box center [9, 6] width 5 height 5
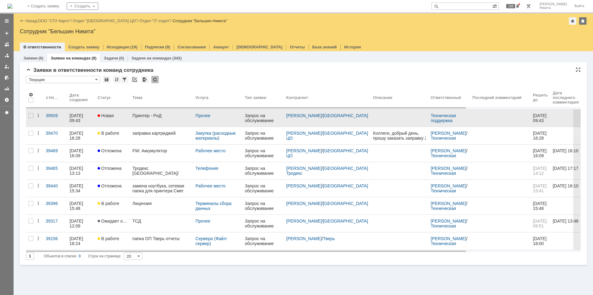
click at [141, 119] on link "Принтер - РнД" at bounding box center [161, 118] width 63 height 17
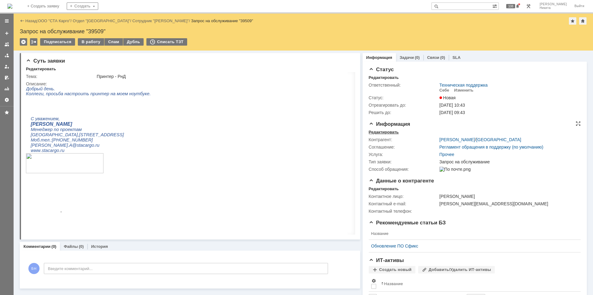
click at [387, 131] on div "Редактировать" at bounding box center [383, 132] width 30 height 5
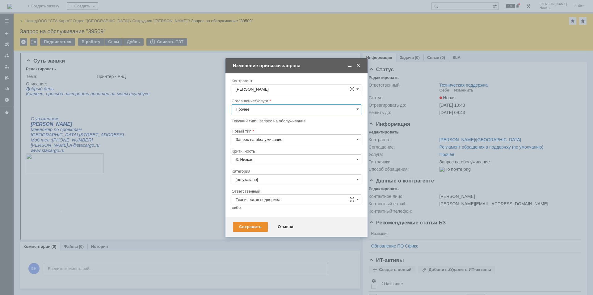
click at [272, 109] on input "Прочее" at bounding box center [296, 109] width 130 height 10
click at [284, 155] on span "Печать / Сканирование / Копирование" at bounding box center [296, 154] width 122 height 5
type input "Печать / Сканирование / Копирование"
click at [261, 181] on input "[не указано]" at bounding box center [296, 180] width 130 height 10
click at [260, 230] on span "Принтер" at bounding box center [296, 231] width 122 height 5
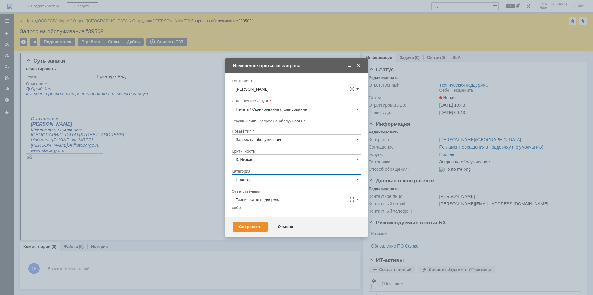
type input "Принтер"
click at [240, 210] on link "себе" at bounding box center [235, 208] width 9 height 5
type input "[PERSON_NAME]"
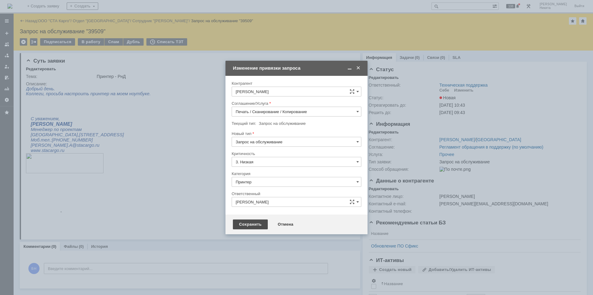
click at [249, 225] on div "Сохранить" at bounding box center [250, 225] width 35 height 10
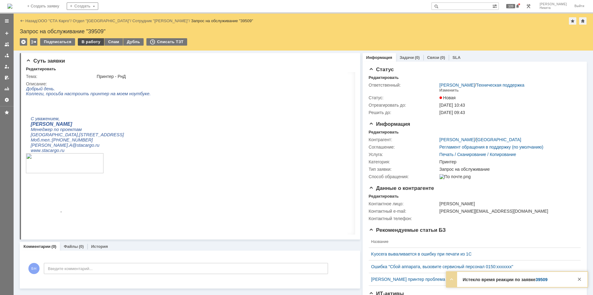
click at [92, 44] on div "В работу" at bounding box center [91, 41] width 26 height 7
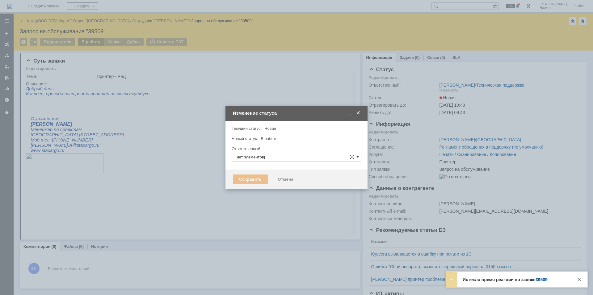
type input "[PERSON_NAME]"
type input "Принтер"
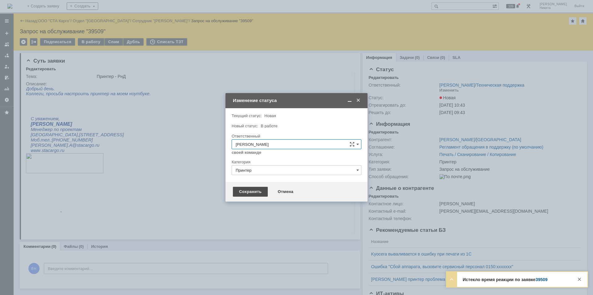
click at [257, 189] on div "Сохранить" at bounding box center [250, 192] width 35 height 10
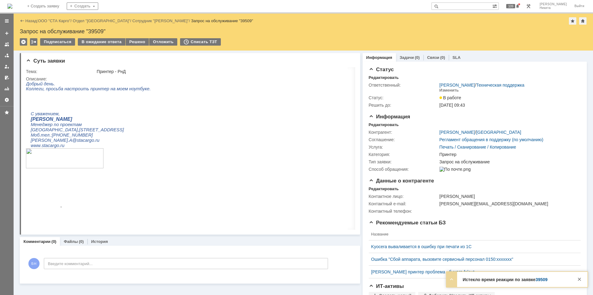
click at [12, 9] on img at bounding box center [9, 6] width 5 height 5
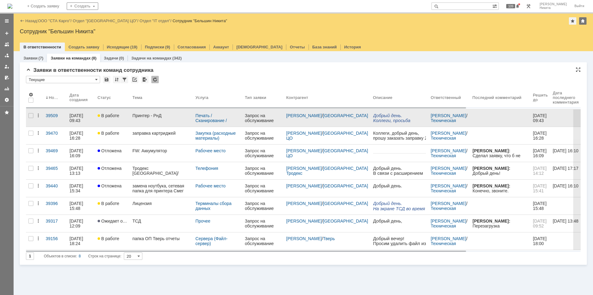
click at [137, 123] on link "Принтер - РнД" at bounding box center [161, 118] width 63 height 17
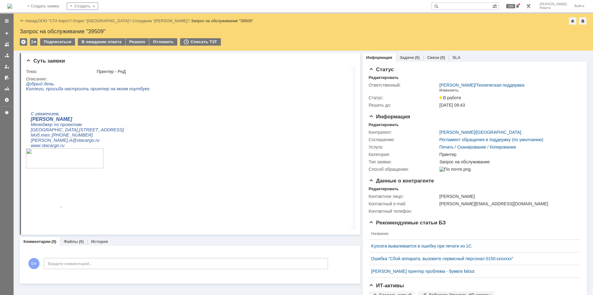
click at [12, 5] on img at bounding box center [9, 6] width 5 height 5
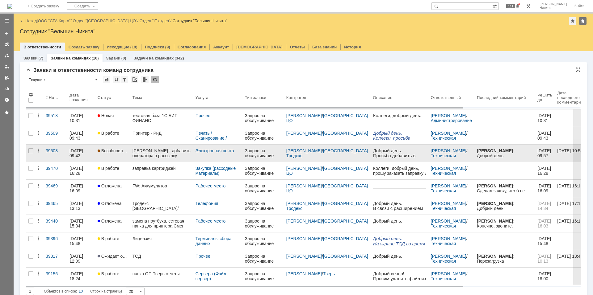
click at [150, 150] on div "[PERSON_NAME] - добавить оператора в рассылку Рассылка [PERSON_NAME] СПБ <[EMAI…" at bounding box center [161, 153] width 58 height 10
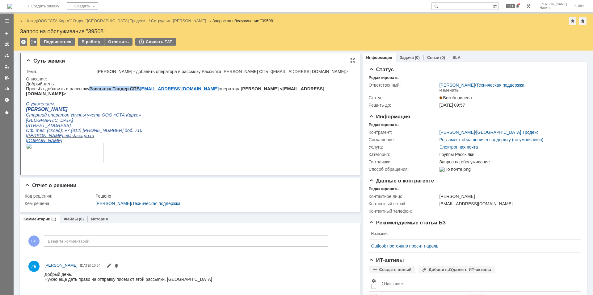
drag, startPoint x: 85, startPoint y: 89, endPoint x: 126, endPoint y: 89, distance: 40.4
click at [126, 89] on b "Рассылка [PERSON_NAME] СПБ [EMAIL_ADDRESS][DOMAIN_NAME]" at bounding box center [153, 88] width 129 height 5
copy b "Рассылка Тандер СПБ"
drag, startPoint x: 90, startPoint y: 42, endPoint x: 93, endPoint y: 54, distance: 12.7
click at [90, 42] on div "В работу" at bounding box center [91, 41] width 26 height 7
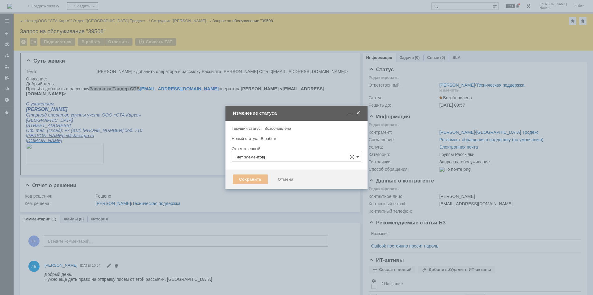
type input "[PERSON_NAME]"
type input "Группы Рассылки"
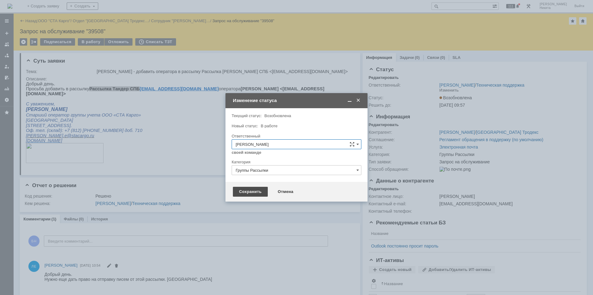
click at [250, 194] on div "Сохранить" at bounding box center [250, 192] width 35 height 10
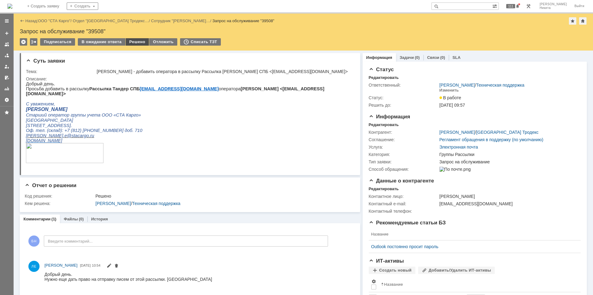
click at [135, 43] on div "Решено" at bounding box center [137, 41] width 23 height 7
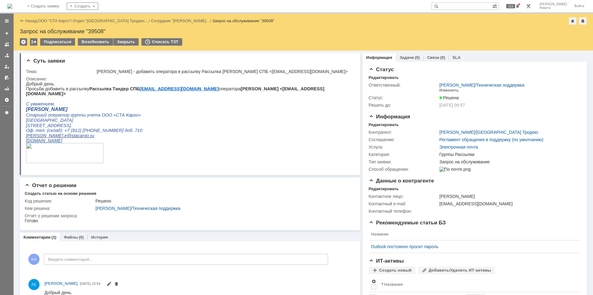
click at [12, 6] on img at bounding box center [9, 6] width 5 height 5
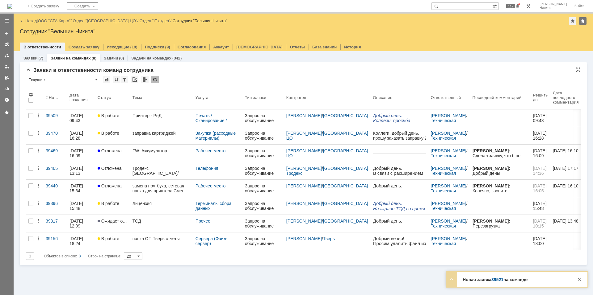
click at [156, 80] on div at bounding box center [154, 79] width 7 height 7
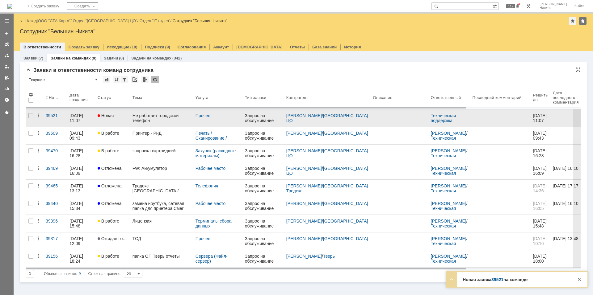
click at [140, 120] on div "Не работает городской телефон" at bounding box center [161, 118] width 58 height 10
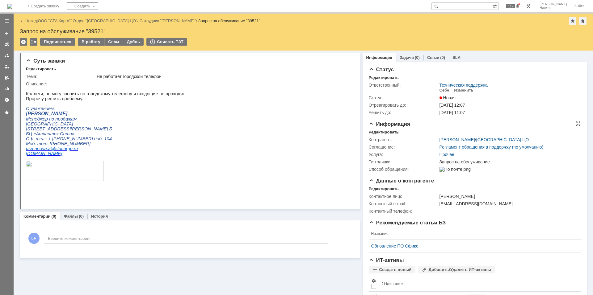
click at [381, 132] on div "Редактировать" at bounding box center [383, 132] width 30 height 5
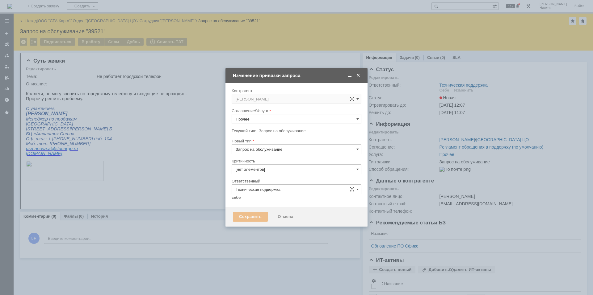
type input "3. Низкая"
type input "[не указано]"
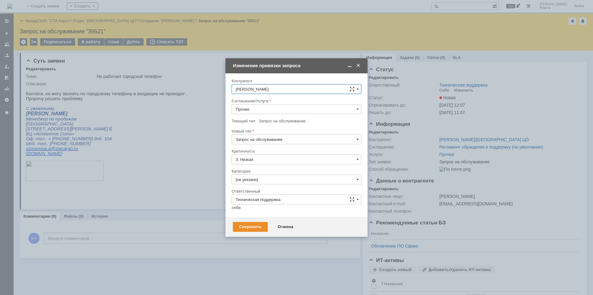
click at [261, 109] on input "Прочее" at bounding box center [296, 109] width 130 height 10
click at [257, 162] on span "Телефония" at bounding box center [296, 163] width 122 height 5
type input "Телефония"
click at [272, 139] on input "Запрос на обслуживание" at bounding box center [296, 140] width 130 height 10
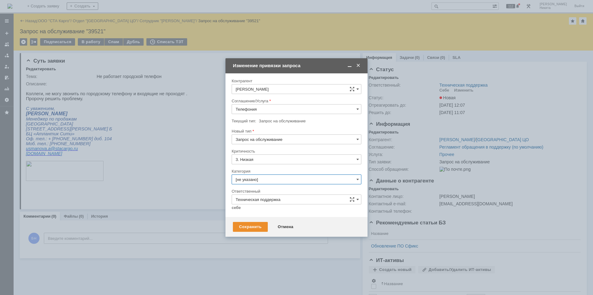
click at [260, 184] on input "[не указано]" at bounding box center [296, 180] width 130 height 10
type input "Запрос на обслуживание"
click at [268, 229] on span "Ошибка" at bounding box center [296, 231] width 122 height 5
type input "Ошибка"
click at [237, 208] on link "себе" at bounding box center [235, 208] width 9 height 5
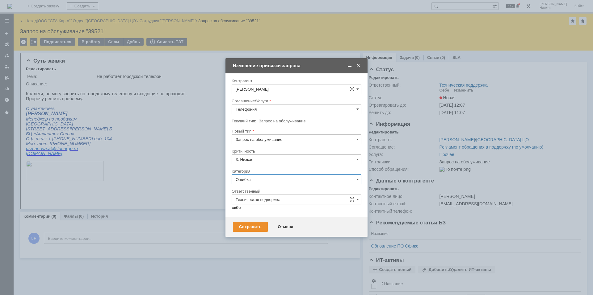
type input "[PERSON_NAME]"
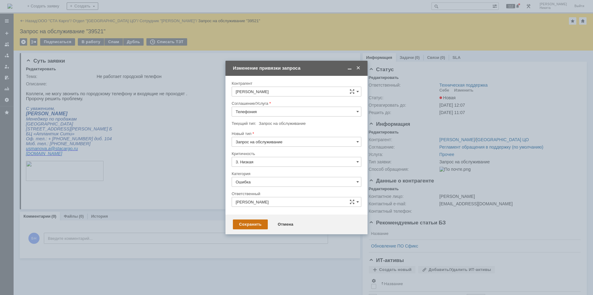
click at [245, 220] on div "Сохранить Отмена" at bounding box center [296, 225] width 142 height 20
click at [245, 222] on div "Сохранить" at bounding box center [250, 225] width 35 height 10
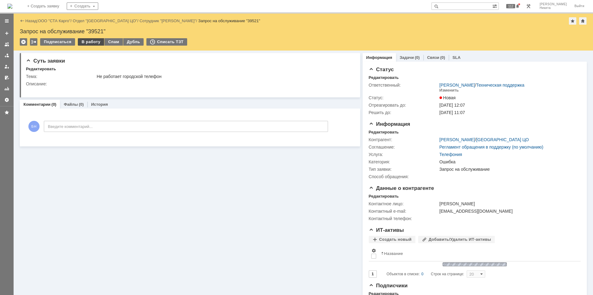
scroll to position [0, 0]
click at [91, 44] on div "В работу" at bounding box center [91, 41] width 26 height 7
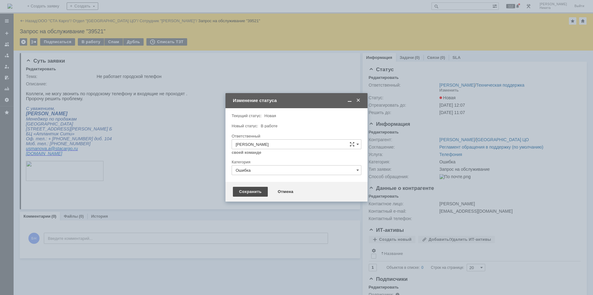
click at [251, 189] on div "Сохранить" at bounding box center [250, 192] width 35 height 10
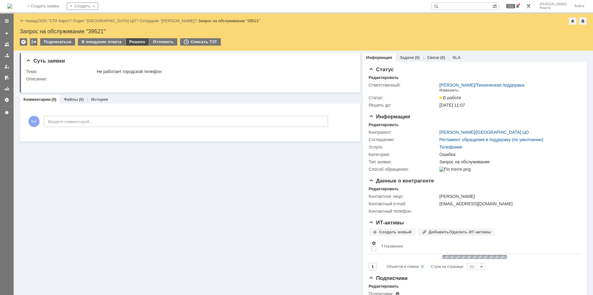
click at [136, 40] on div "Решено" at bounding box center [137, 41] width 23 height 7
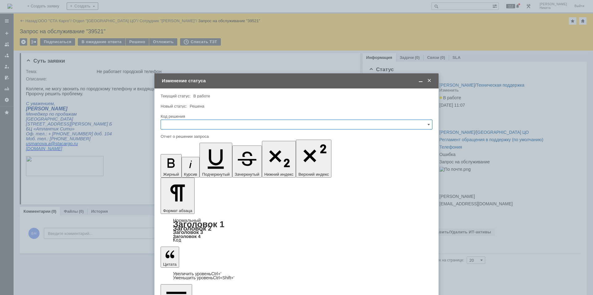
drag, startPoint x: 202, startPoint y: 120, endPoint x: 198, endPoint y: 124, distance: 5.3
click at [202, 120] on input "text" at bounding box center [296, 125] width 272 height 10
click at [177, 207] on span "Решено" at bounding box center [296, 207] width 264 height 5
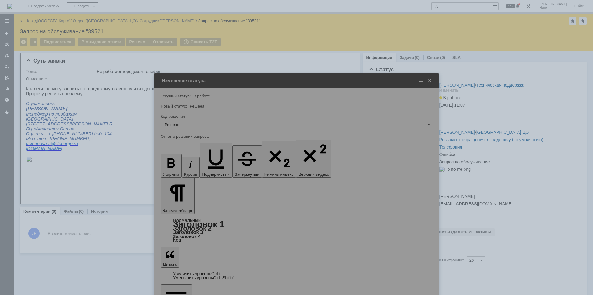
type input "Решено"
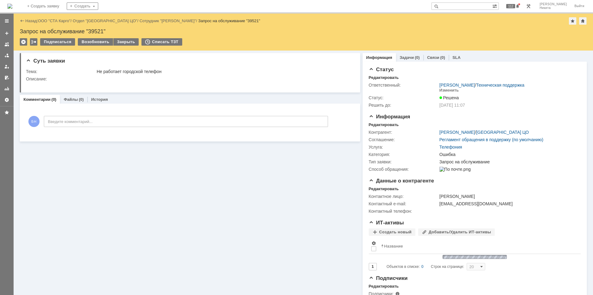
click at [12, 6] on img at bounding box center [9, 6] width 5 height 5
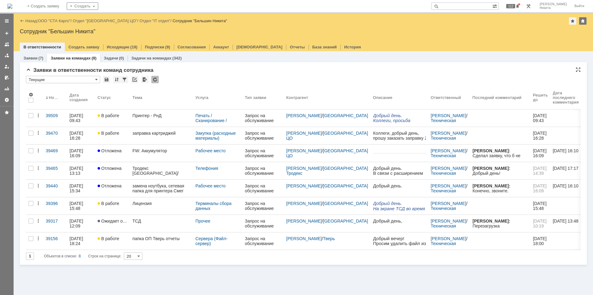
click at [153, 80] on div at bounding box center [154, 79] width 7 height 7
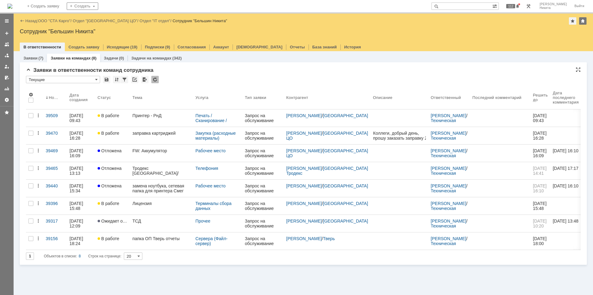
click at [191, 79] on div "* Текущие" at bounding box center [303, 80] width 554 height 8
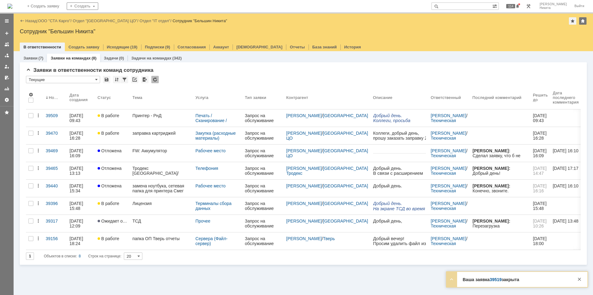
click at [158, 81] on div at bounding box center [154, 79] width 7 height 7
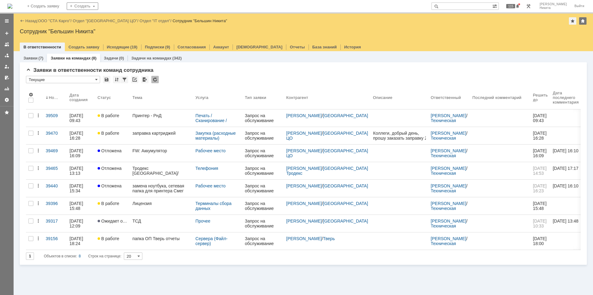
click at [158, 78] on div at bounding box center [154, 79] width 7 height 7
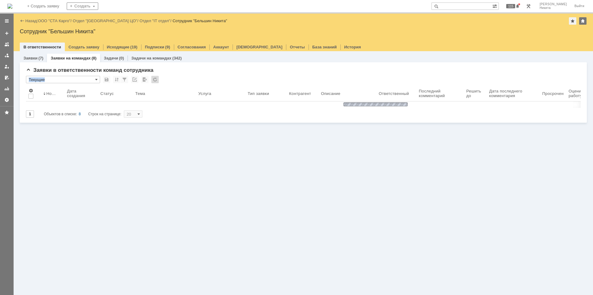
click at [158, 78] on div at bounding box center [154, 79] width 7 height 7
click at [175, 75] on div "Заявки в ответственности команд сотрудника * Текущие Результаты поиска: 1 Объек…" at bounding box center [303, 95] width 554 height 56
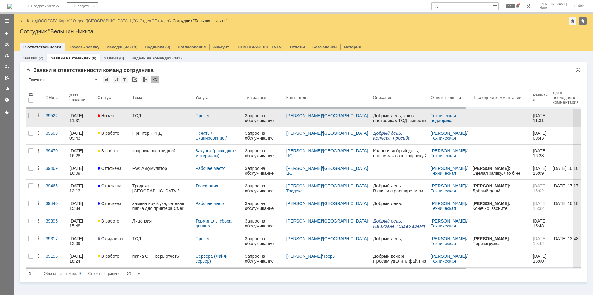
click at [147, 118] on div "ТСД" at bounding box center [161, 115] width 58 height 5
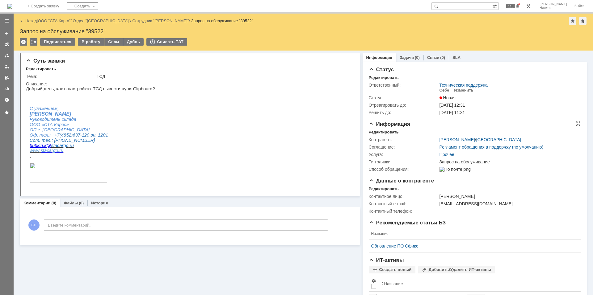
click at [368, 134] on div "Редактировать" at bounding box center [383, 132] width 30 height 5
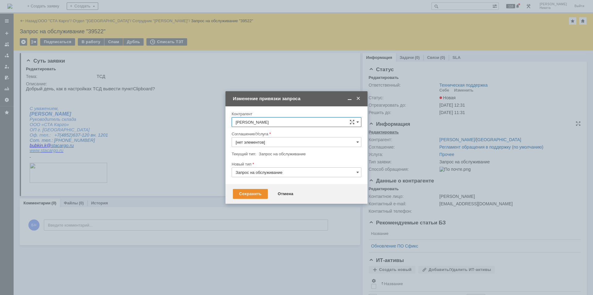
type input "Прочее"
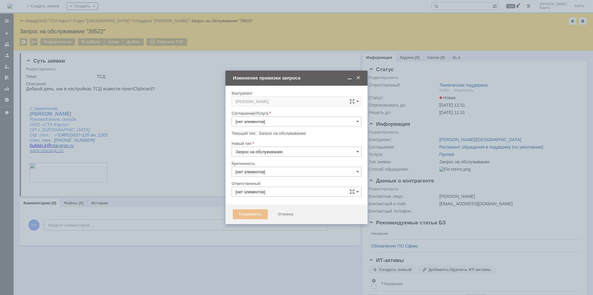
type input "3. Низкая"
type input "Техническая поддержка"
type input "Прочее"
type input "[не указано]"
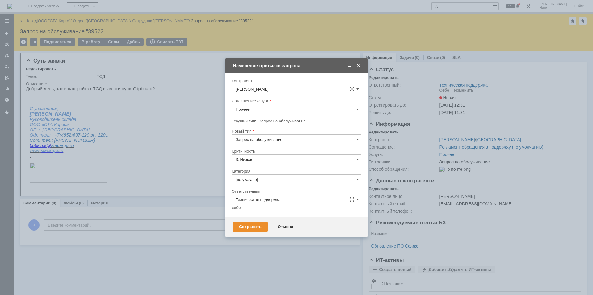
click at [246, 112] on input "Прочее" at bounding box center [296, 109] width 130 height 10
click at [253, 170] on div "Терминалы сбора данных" at bounding box center [296, 174] width 129 height 10
type input "Терминалы сбора данных"
click at [266, 177] on input "[не указано]" at bounding box center [296, 180] width 130 height 10
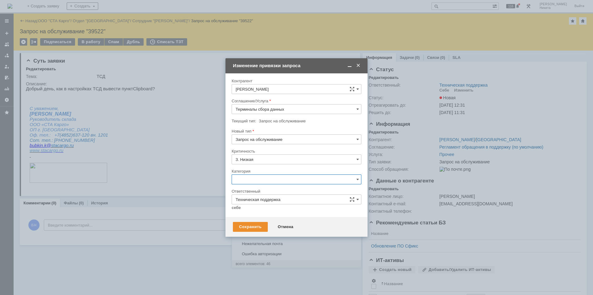
scroll to position [379, 0]
click at [270, 210] on div "Настройка ТСД" at bounding box center [296, 209] width 129 height 10
type input "Настройка ТСД"
click at [236, 208] on link "себе" at bounding box center [235, 208] width 9 height 5
type input "[PERSON_NAME]"
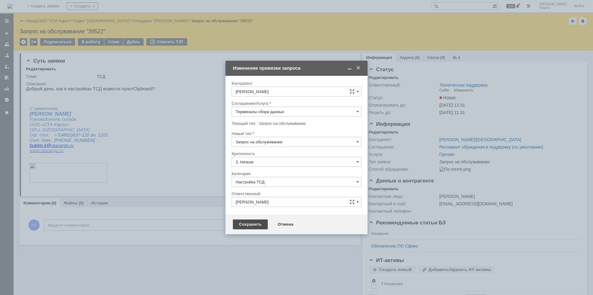
click at [245, 225] on div "Сохранить" at bounding box center [250, 225] width 35 height 10
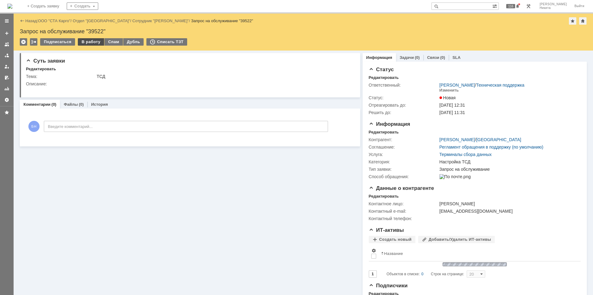
click at [89, 44] on div "В работу" at bounding box center [91, 41] width 26 height 7
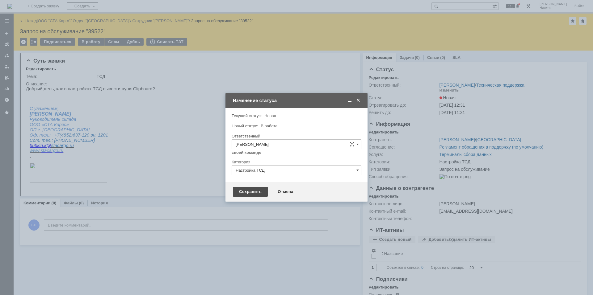
click at [249, 190] on div "Сохранить" at bounding box center [250, 192] width 35 height 10
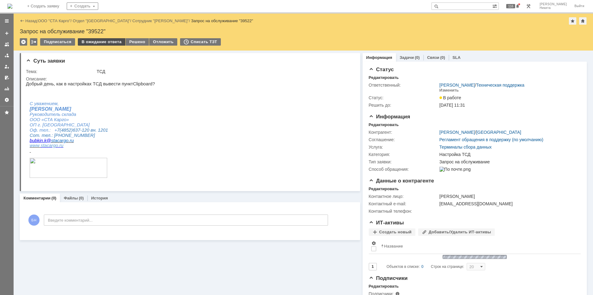
click at [112, 43] on div "В ожидание ответа" at bounding box center [101, 41] width 47 height 7
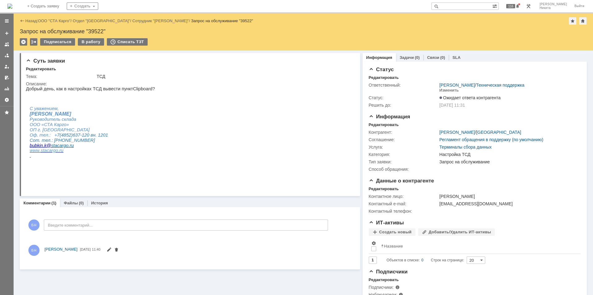
scroll to position [0, 0]
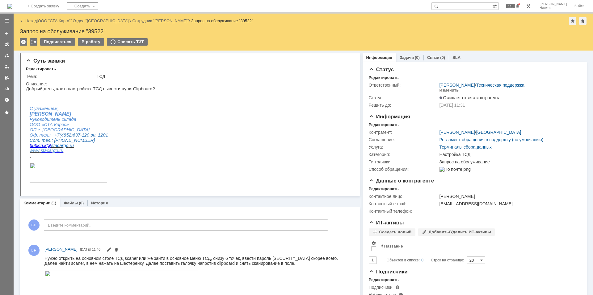
click at [12, 6] on img at bounding box center [9, 6] width 5 height 5
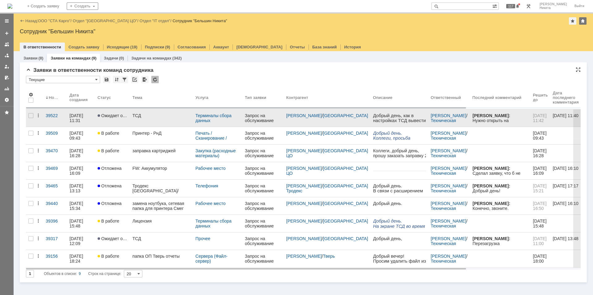
click at [140, 124] on link "ТСД" at bounding box center [161, 118] width 63 height 17
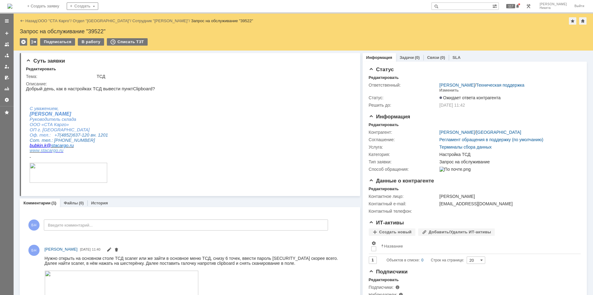
click at [12, 8] on img at bounding box center [9, 6] width 5 height 5
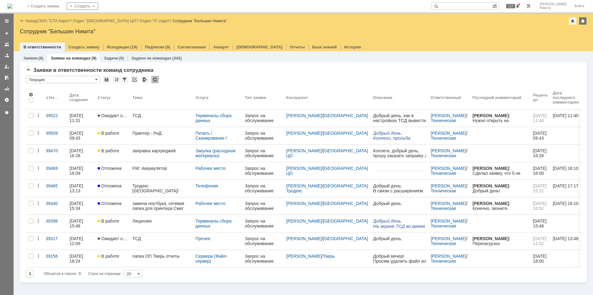
click at [465, 4] on input "text" at bounding box center [461, 5] width 61 height 7
click at [49, 19] on link "ООО "СТА Карго"" at bounding box center [54, 21] width 33 height 5
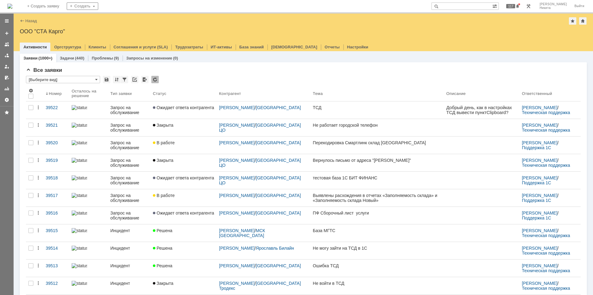
click at [467, 5] on input "text" at bounding box center [461, 5] width 61 height 7
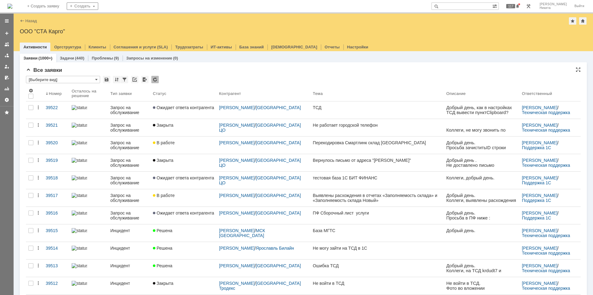
click at [261, 72] on div "Все заявки" at bounding box center [303, 70] width 554 height 6
click at [469, 5] on input "text" at bounding box center [461, 5] width 61 height 7
type input "b"
type input "игнатович"
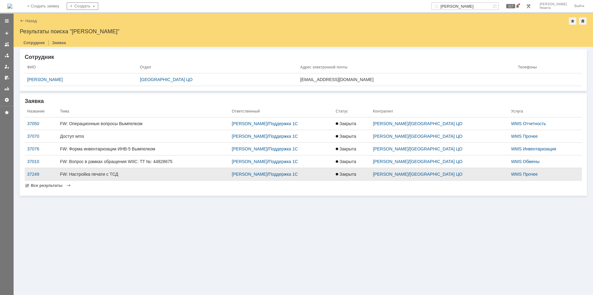
click at [99, 173] on div "FW: Настройка печати с ТСД" at bounding box center [143, 174] width 167 height 5
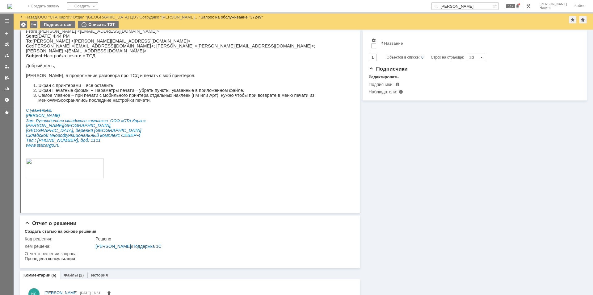
scroll to position [185, 0]
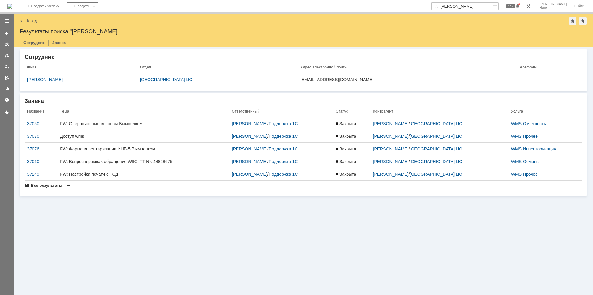
click at [48, 187] on span "Все результаты" at bounding box center [46, 185] width 31 height 5
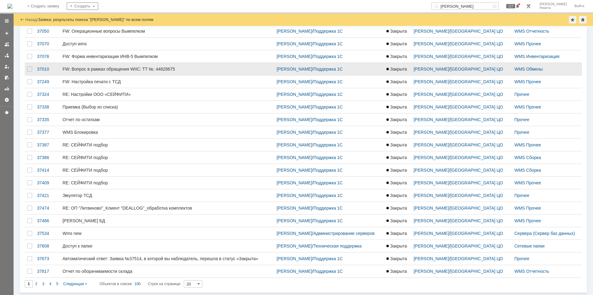
scroll to position [47, 0]
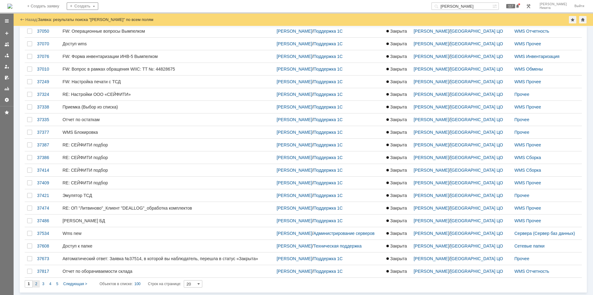
click at [37, 286] on span "2" at bounding box center [36, 284] width 2 height 4
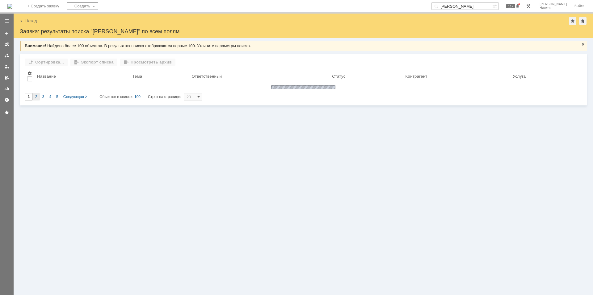
scroll to position [0, 0]
type input "2"
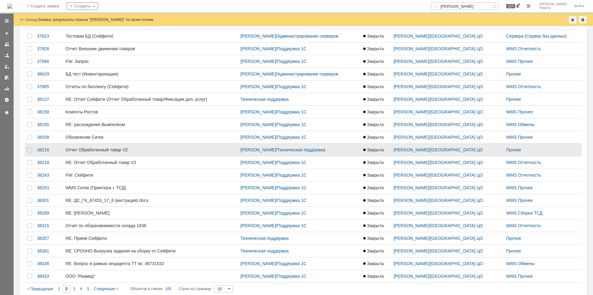
scroll to position [47, 0]
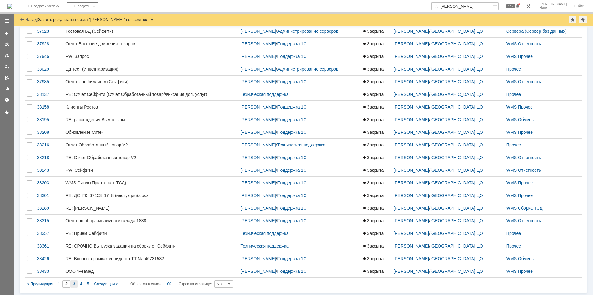
click at [73, 285] on span "3" at bounding box center [74, 284] width 2 height 4
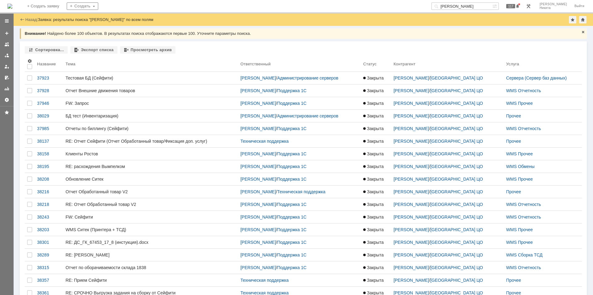
type input "3"
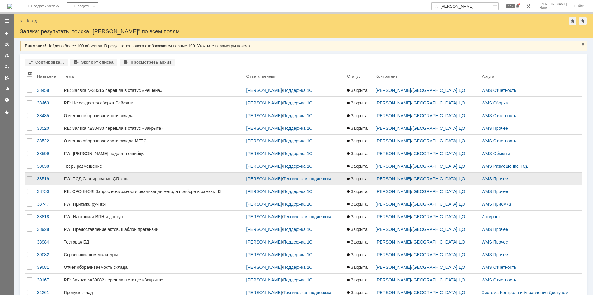
click at [199, 177] on div "FW: ТСД Сканирование QR кода" at bounding box center [152, 179] width 177 height 5
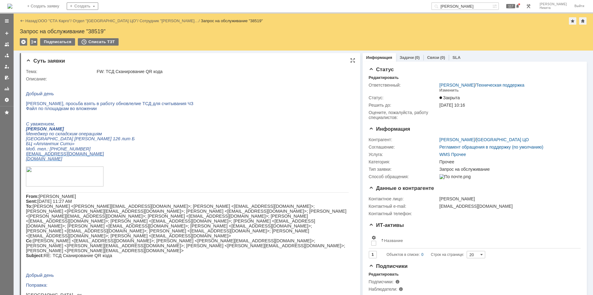
click at [199, 166] on p at bounding box center [187, 163] width 323 height 5
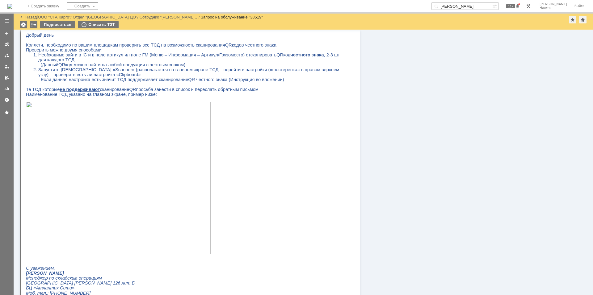
scroll to position [998, 0]
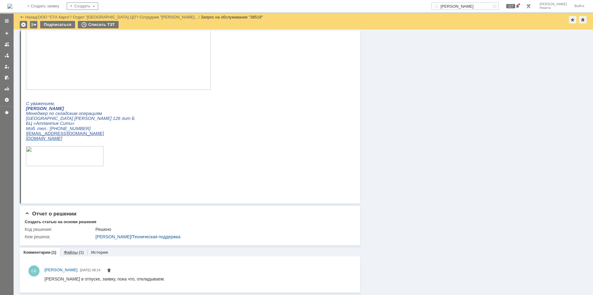
click at [73, 256] on div "Файлы (1)" at bounding box center [73, 252] width 27 height 9
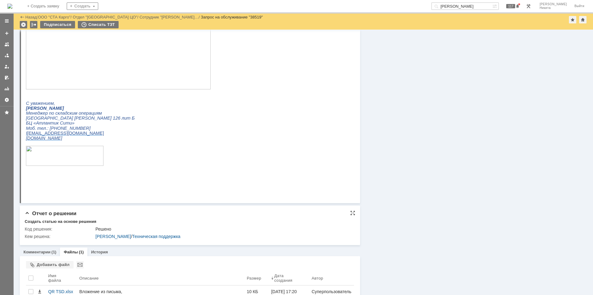
scroll to position [1020, 0]
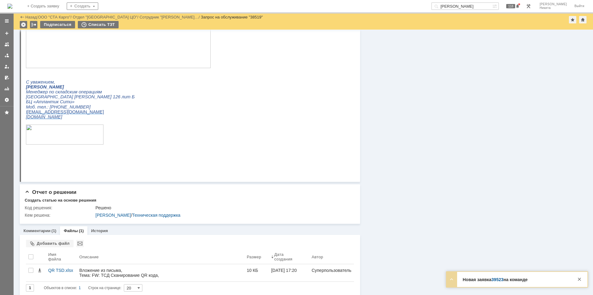
click at [12, 4] on img at bounding box center [9, 6] width 5 height 5
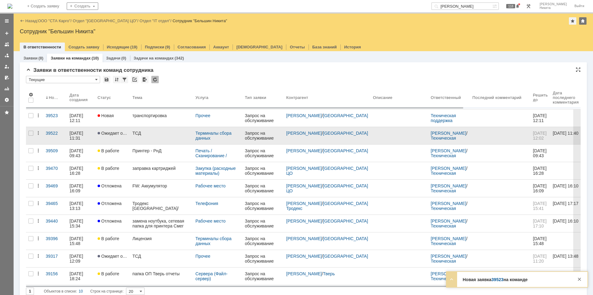
click at [180, 135] on div "ТСД" at bounding box center [161, 133] width 58 height 5
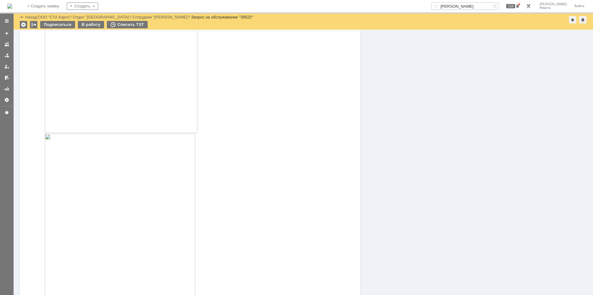
scroll to position [730, 0]
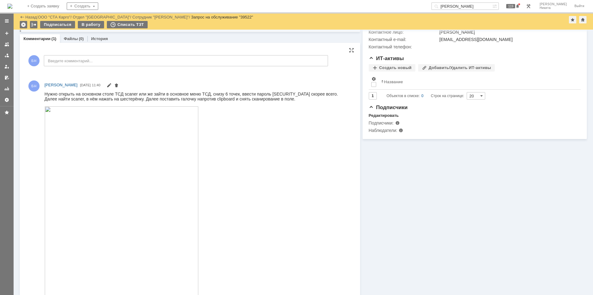
scroll to position [0, 0]
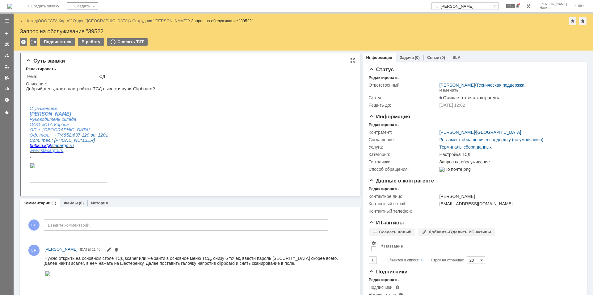
click at [171, 154] on html "Добрый день, как в настройках ТСД вывести пункт Clipboard ? С уважением, Кирилл…" at bounding box center [187, 135] width 323 height 98
click at [12, 9] on img at bounding box center [9, 6] width 5 height 5
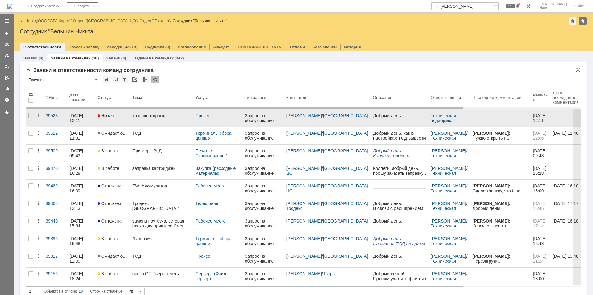
click at [130, 120] on link "Новая" at bounding box center [112, 118] width 35 height 17
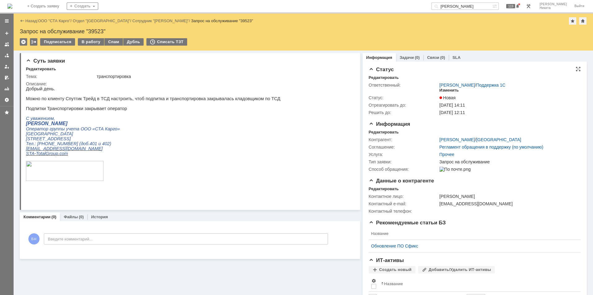
click at [442, 91] on div "Изменить" at bounding box center [448, 90] width 19 height 5
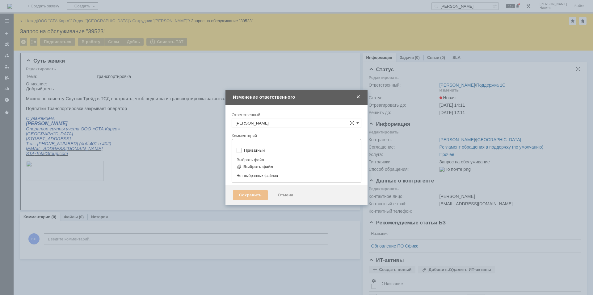
type input "[не указано]"
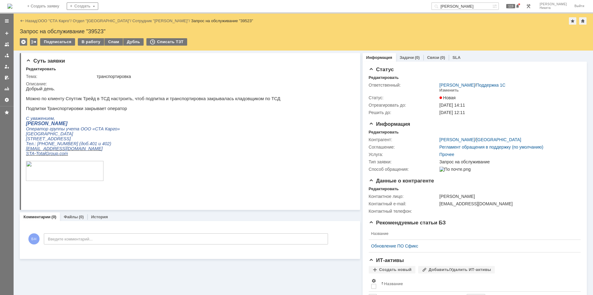
click at [12, 4] on img at bounding box center [9, 6] width 5 height 5
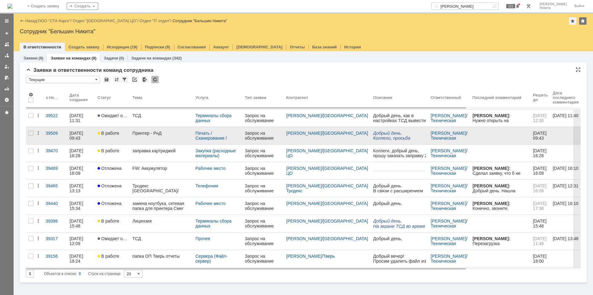
click at [163, 137] on link "Принтер - РнД" at bounding box center [161, 135] width 63 height 17
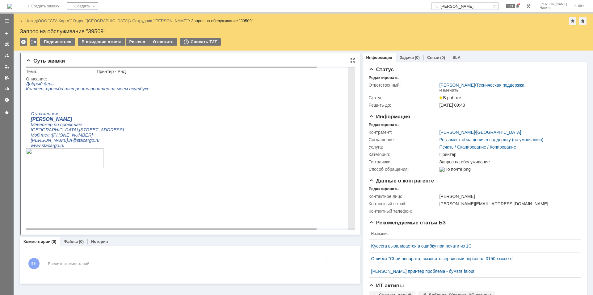
click at [239, 133] on p "Ростов-на-Дону, ул.50-летия Ростсельмаш 1/52" at bounding box center [212, 129] width 362 height 5
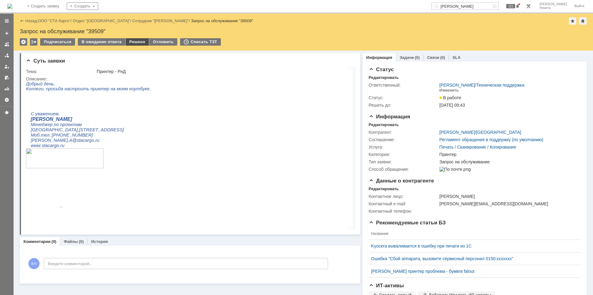
click at [143, 42] on div "Решено" at bounding box center [137, 41] width 23 height 7
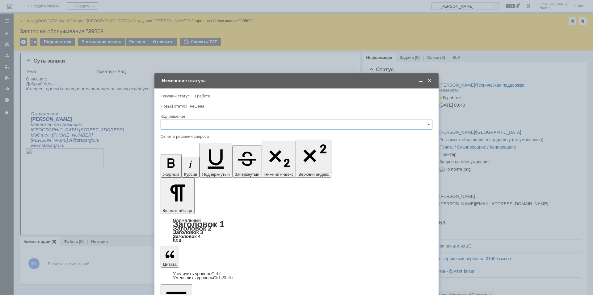
click at [188, 126] on input "text" at bounding box center [296, 125] width 272 height 10
click at [183, 207] on span "Решено" at bounding box center [296, 207] width 264 height 5
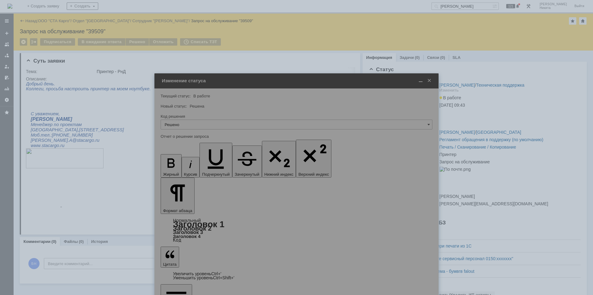
type input "Решено"
